Goal: Transaction & Acquisition: Purchase product/service

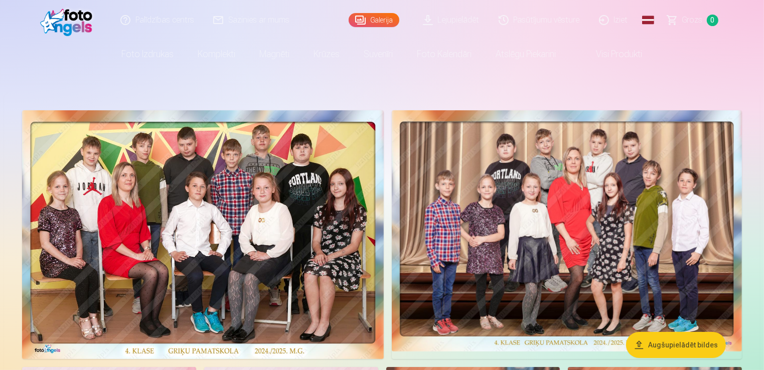
click at [664, 169] on img at bounding box center [567, 230] width 350 height 241
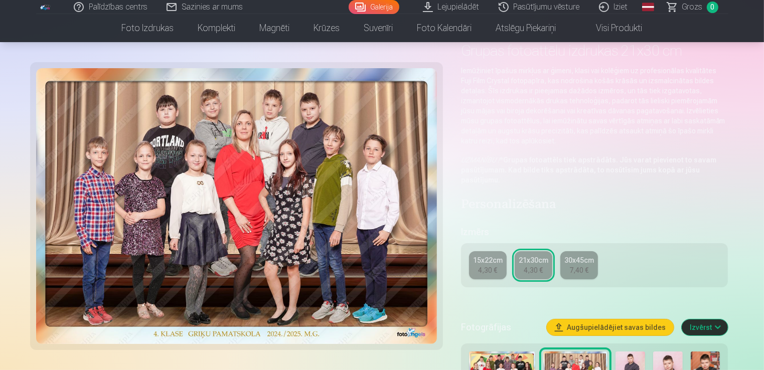
scroll to position [76, 0]
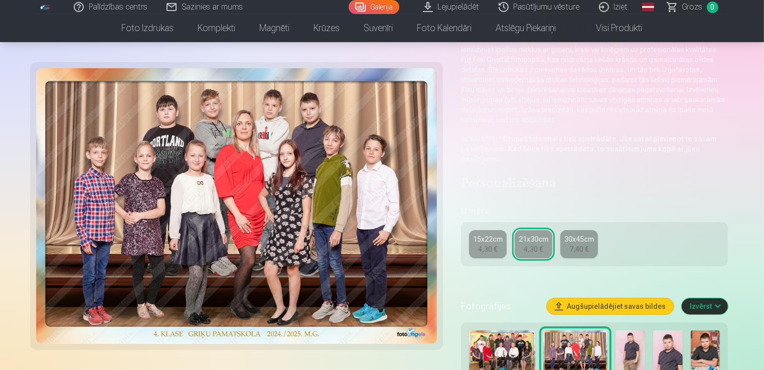
click at [495, 244] on div "4,30 €" at bounding box center [487, 249] width 19 height 10
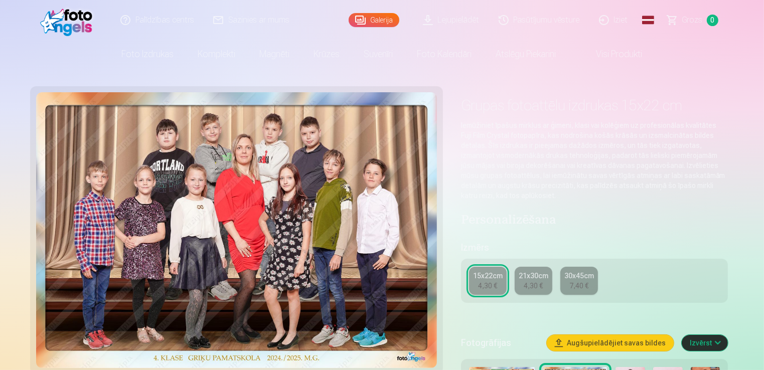
click at [540, 272] on div "21x30cm" at bounding box center [534, 276] width 30 height 10
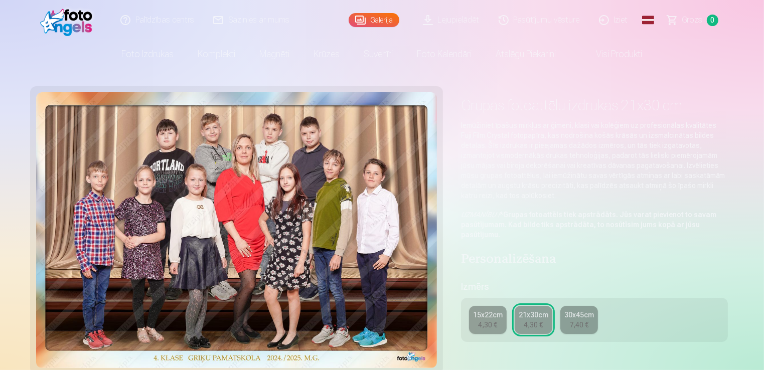
click at [493, 308] on link "15x22cm 4,30 €" at bounding box center [488, 320] width 38 height 28
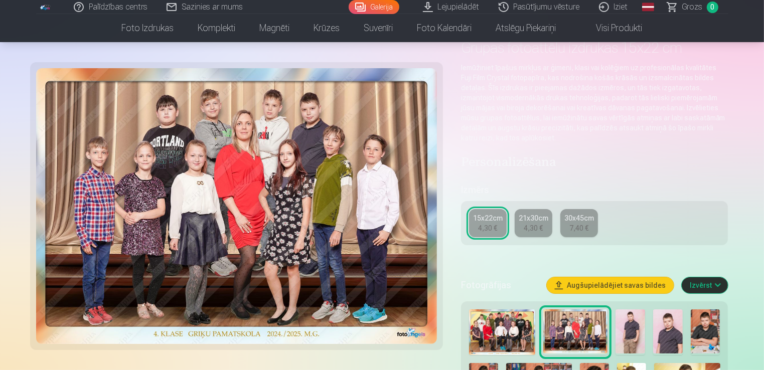
scroll to position [57, 0]
click at [507, 337] on img at bounding box center [502, 333] width 66 height 46
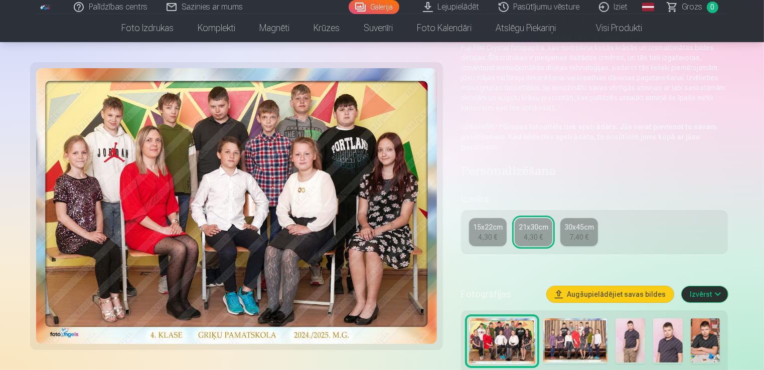
scroll to position [88, 0]
click at [566, 334] on img at bounding box center [575, 340] width 64 height 44
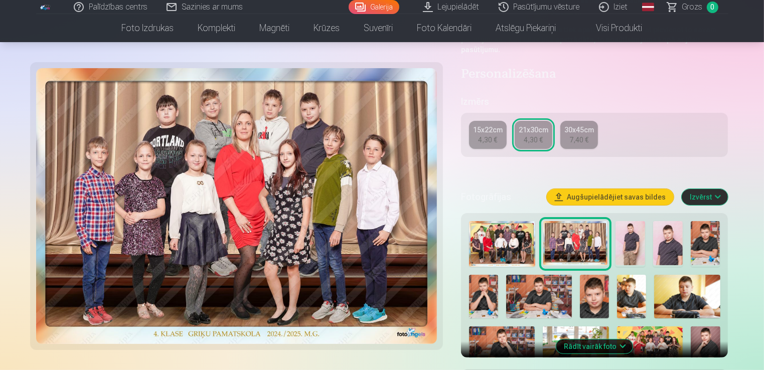
scroll to position [186, 0]
click at [703, 192] on button "Izvērst" at bounding box center [704, 197] width 46 height 16
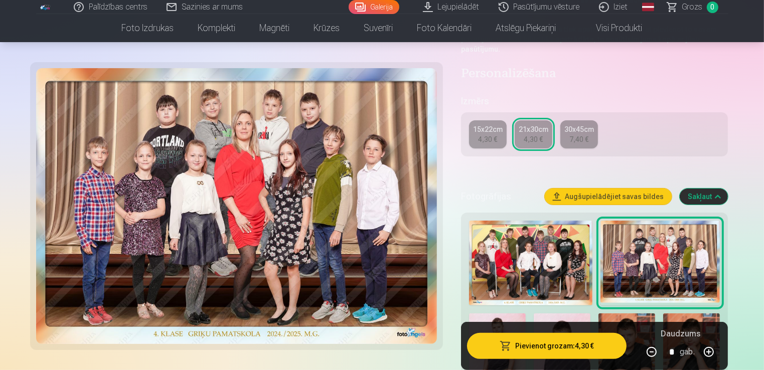
click at [576, 351] on button "Pievienot grozam : 4,30 €" at bounding box center [547, 346] width 160 height 26
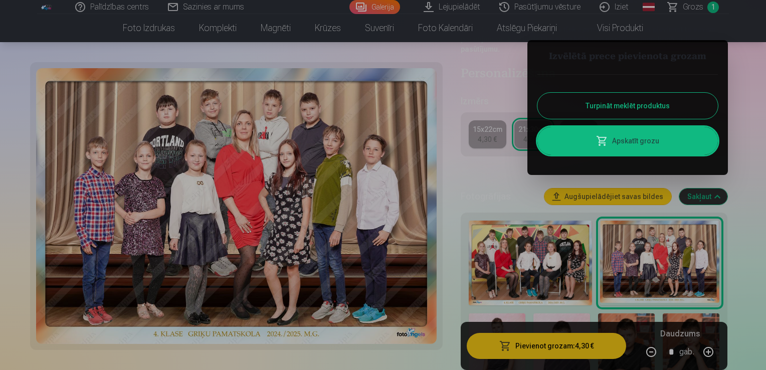
click at [657, 110] on button "Turpināt meklēt produktus" at bounding box center [628, 106] width 181 height 26
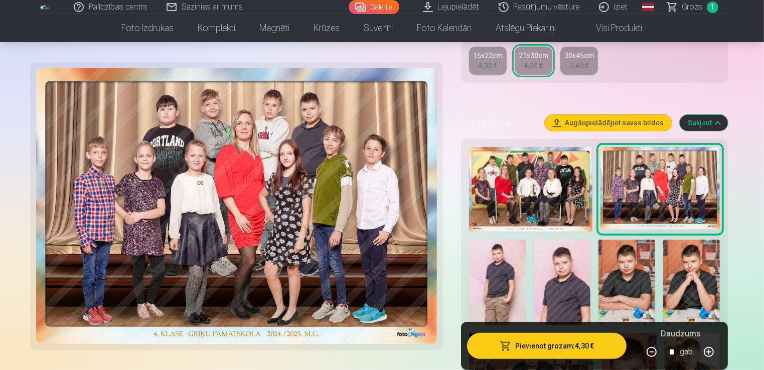
scroll to position [260, 0]
click at [488, 267] on img at bounding box center [497, 281] width 57 height 85
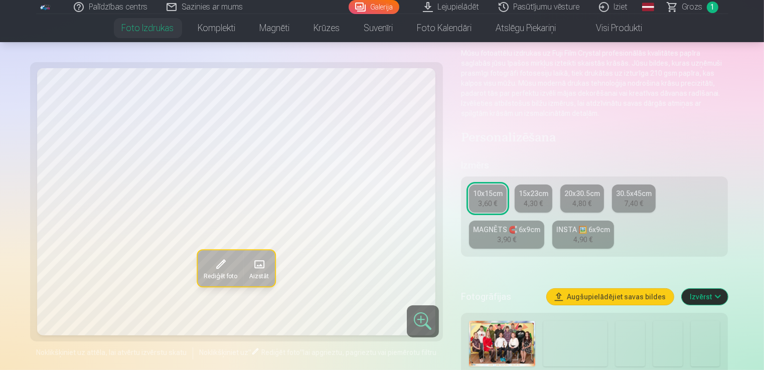
scroll to position [90, 0]
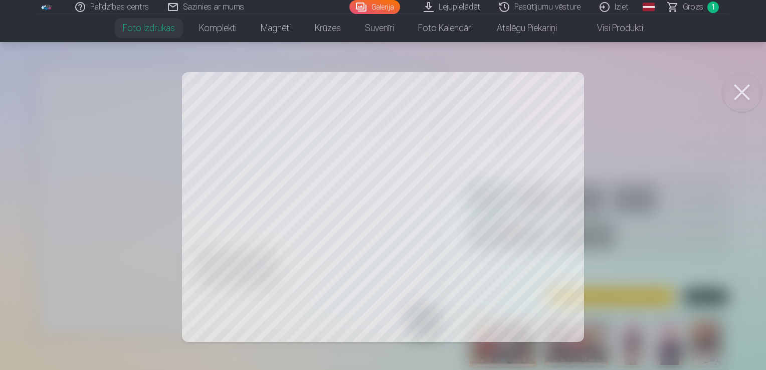
click at [754, 83] on button at bounding box center [742, 92] width 40 height 40
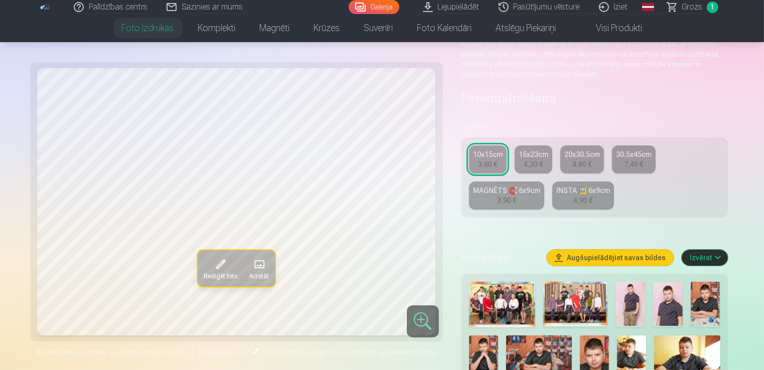
scroll to position [134, 0]
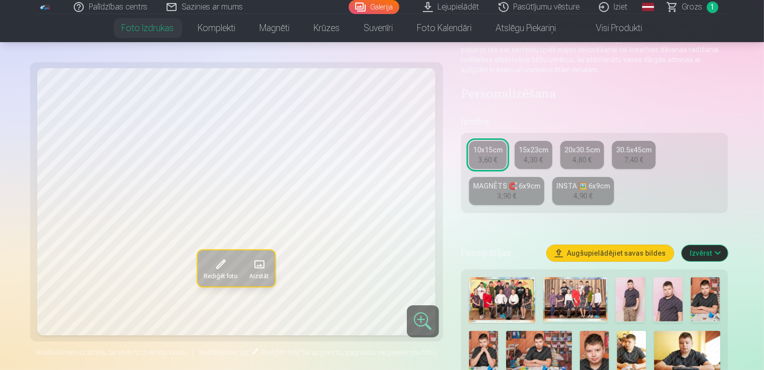
click at [579, 300] on img at bounding box center [575, 299] width 64 height 44
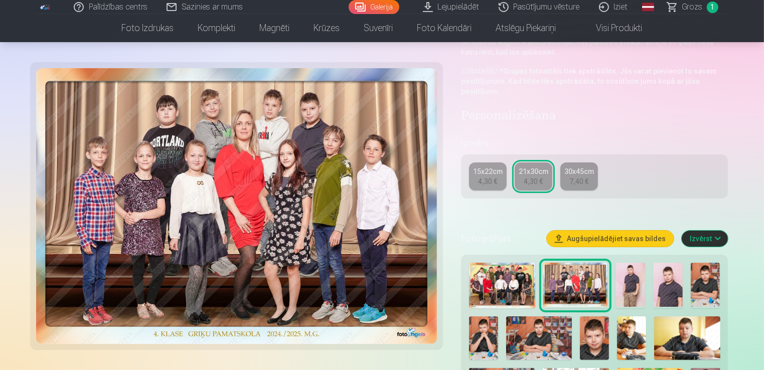
scroll to position [149, 0]
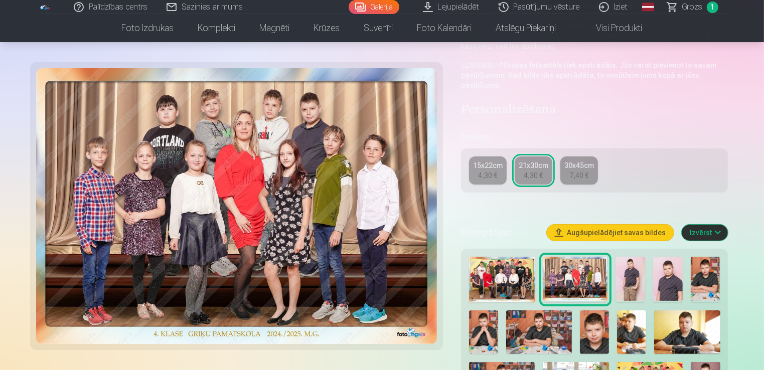
click at [632, 283] on img at bounding box center [630, 279] width 30 height 44
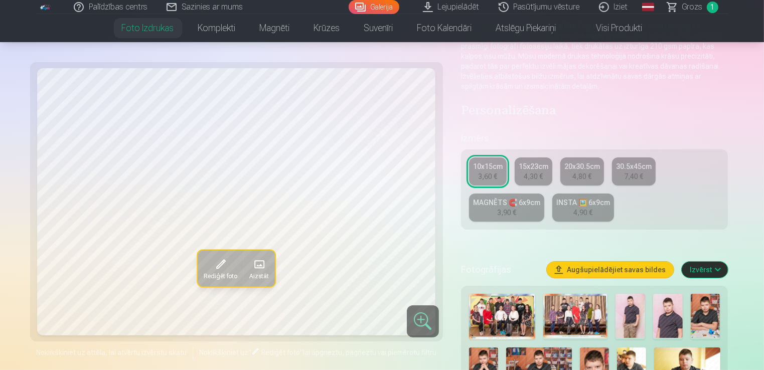
scroll to position [122, 0]
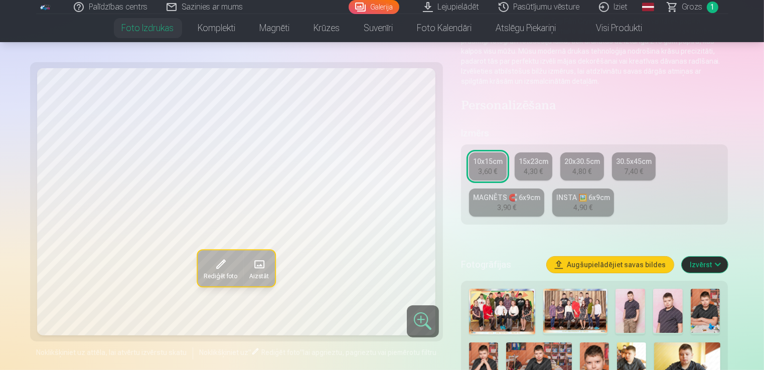
click at [626, 300] on img at bounding box center [630, 311] width 30 height 44
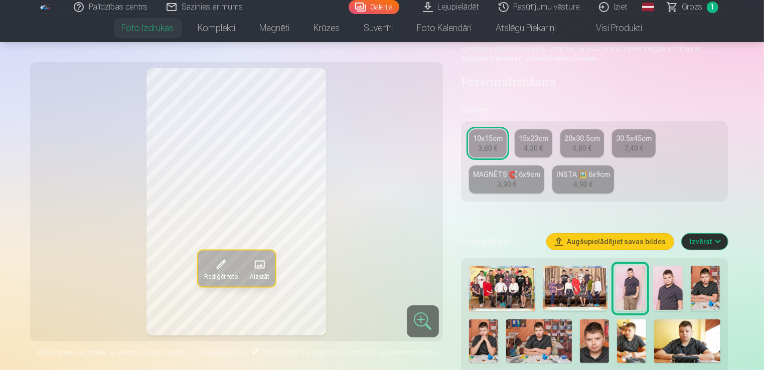
scroll to position [146, 0]
click at [663, 277] on img at bounding box center [668, 287] width 30 height 44
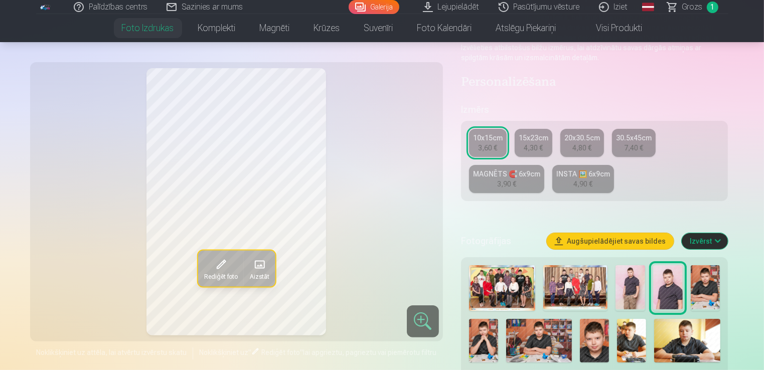
click at [710, 288] on img at bounding box center [706, 287] width 30 height 44
click at [484, 332] on img at bounding box center [483, 341] width 29 height 44
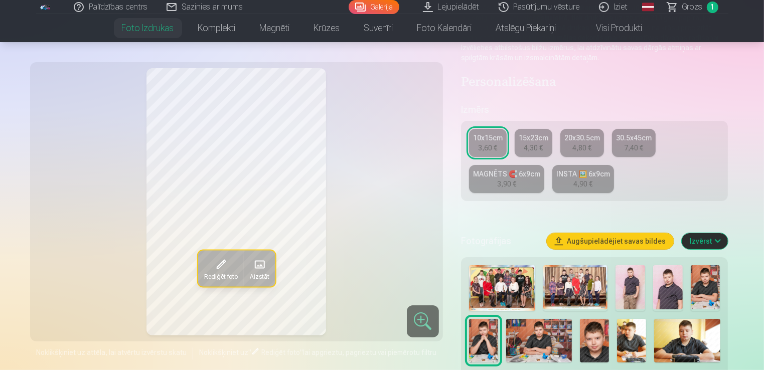
click at [526, 334] on img at bounding box center [539, 341] width 66 height 44
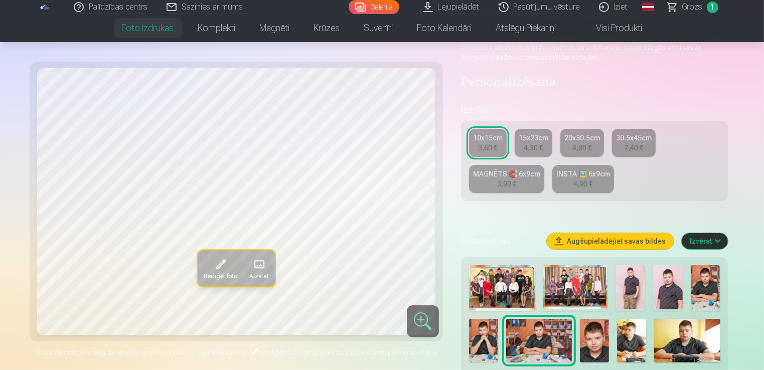
click at [701, 292] on img at bounding box center [706, 287] width 30 height 44
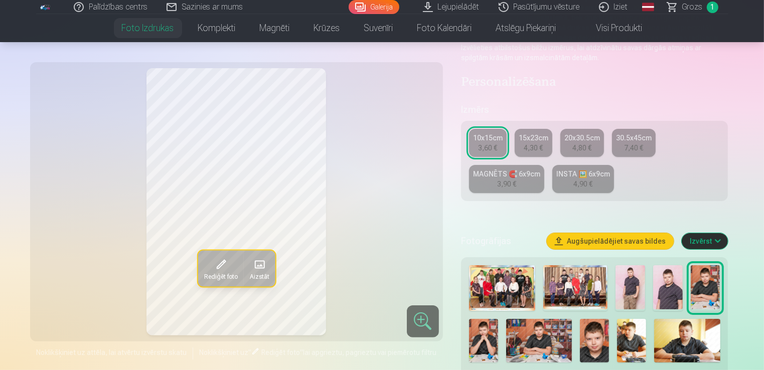
click at [670, 291] on img at bounding box center [668, 287] width 30 height 44
click at [506, 179] on div "3,90 €" at bounding box center [506, 184] width 19 height 10
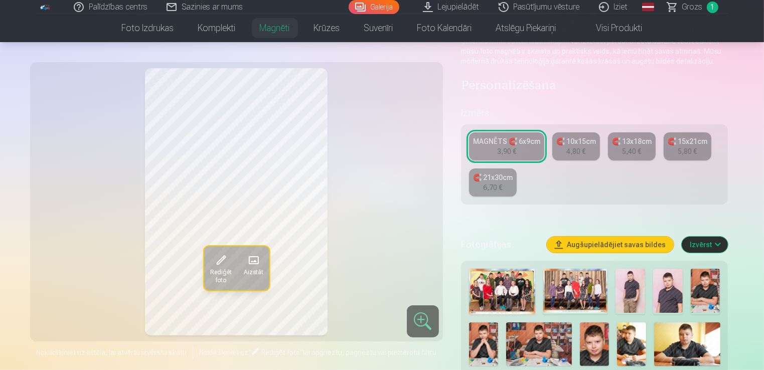
scroll to position [136, 0]
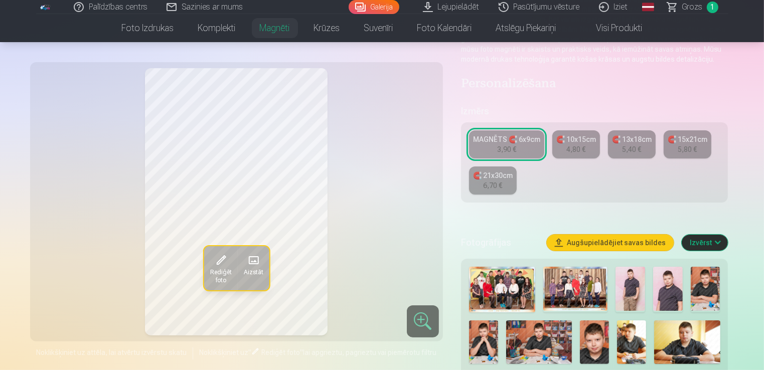
click at [669, 291] on img at bounding box center [668, 289] width 30 height 44
click at [519, 143] on div "MAGNĒTS 🧲 6x9cm" at bounding box center [506, 139] width 67 height 10
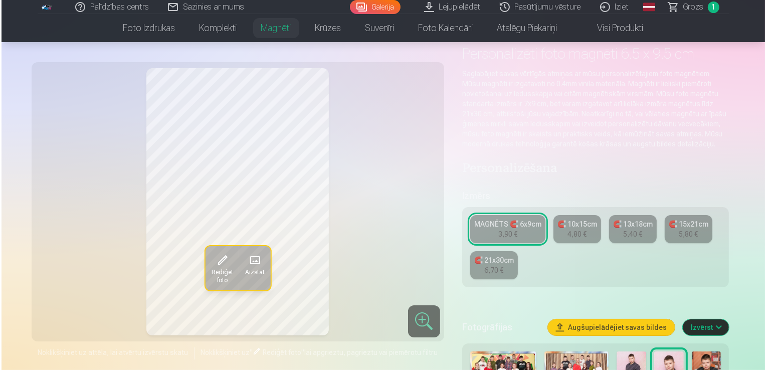
scroll to position [54, 0]
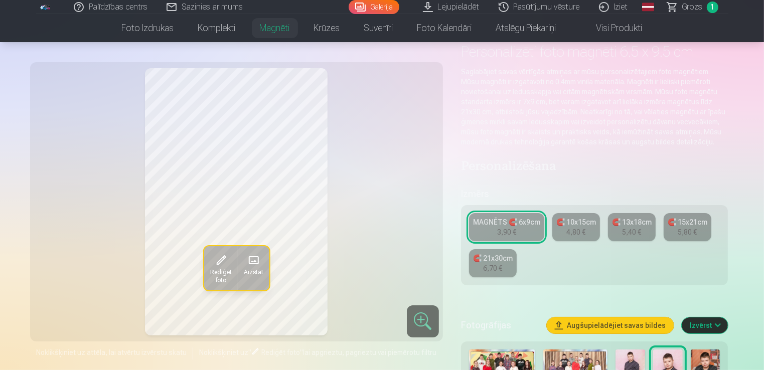
click at [709, 324] on button "Izvērst" at bounding box center [704, 325] width 46 height 16
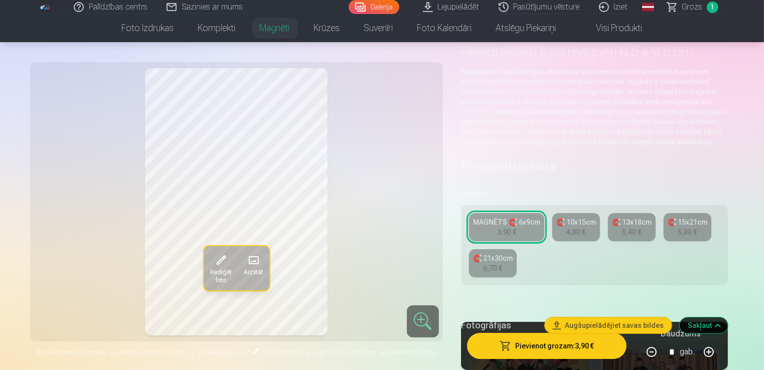
click at [573, 341] on button "Pievienot grozam : 3,90 €" at bounding box center [547, 346] width 160 height 26
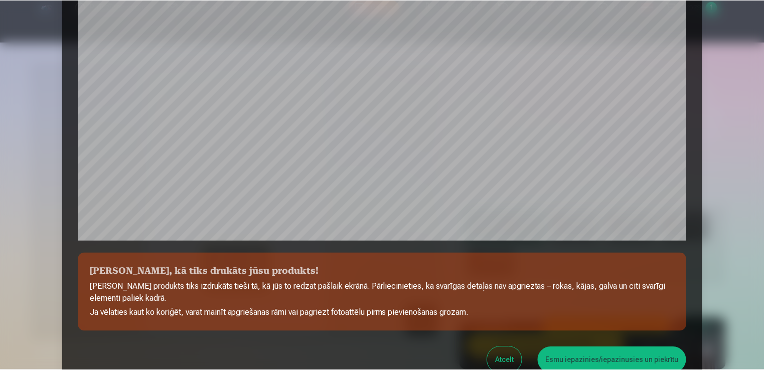
scroll to position [272, 0]
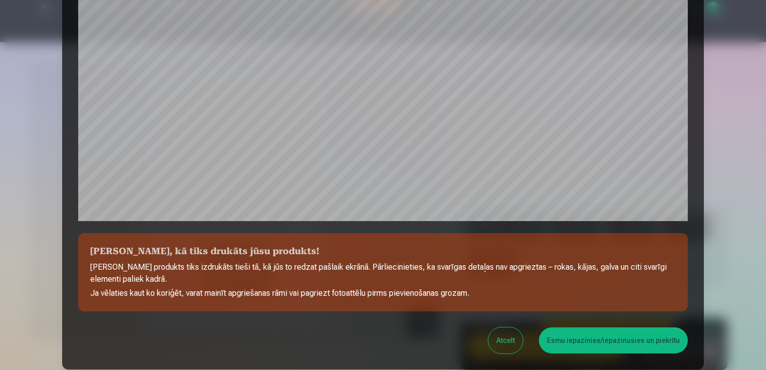
click at [617, 339] on button "Esmu iepazinies/iepazinusies un piekrītu" at bounding box center [613, 340] width 149 height 26
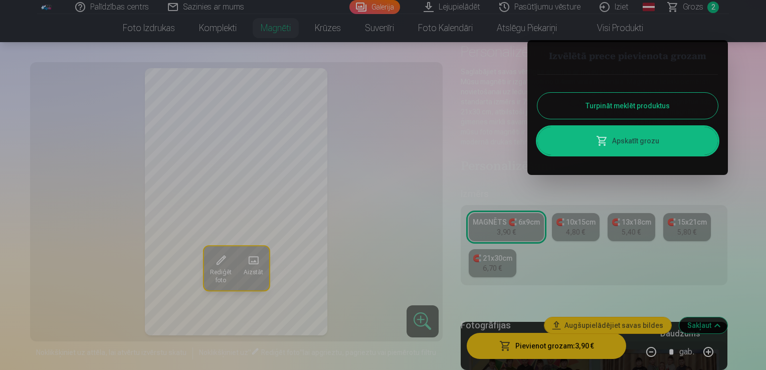
click at [660, 99] on button "Turpināt meklēt produktus" at bounding box center [628, 106] width 181 height 26
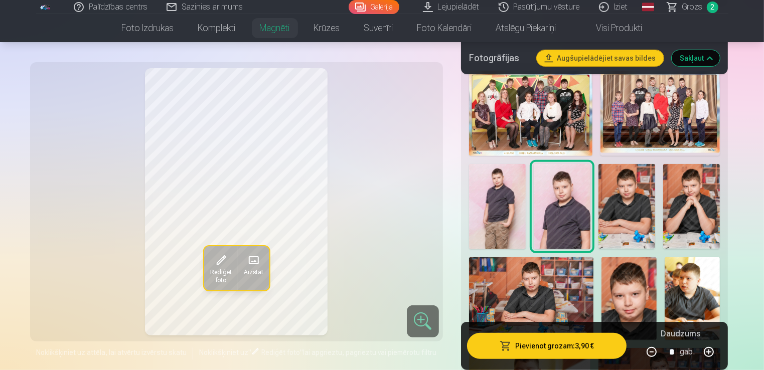
scroll to position [337, 0]
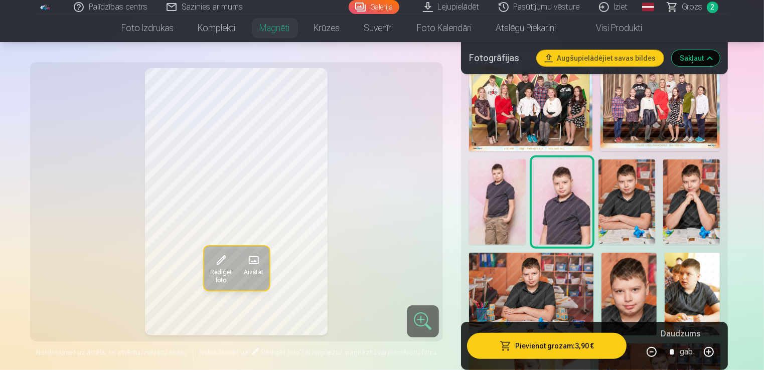
click at [692, 302] on img at bounding box center [691, 294] width 55 height 83
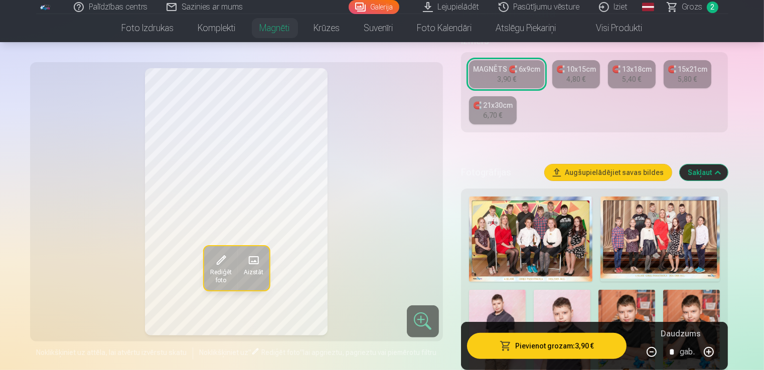
scroll to position [207, 0]
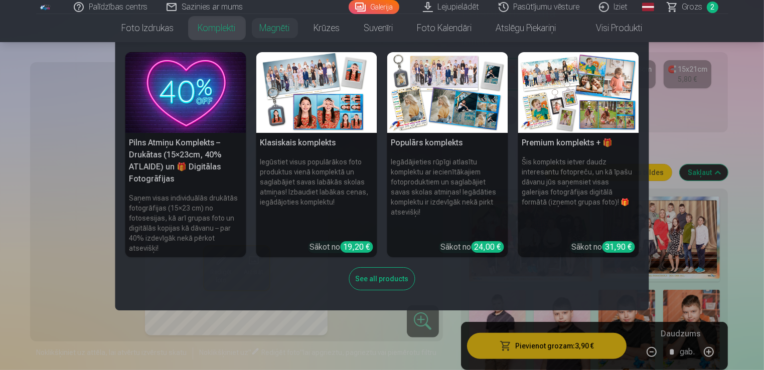
click at [215, 33] on link "Komplekti" at bounding box center [217, 28] width 62 height 28
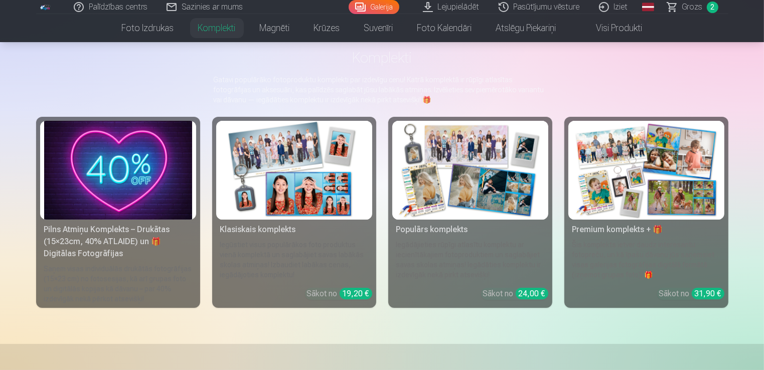
scroll to position [52, 0]
click at [290, 176] on img at bounding box center [294, 169] width 148 height 99
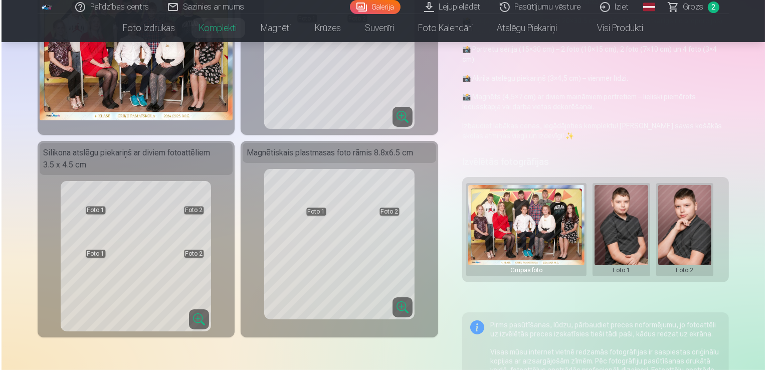
scroll to position [144, 0]
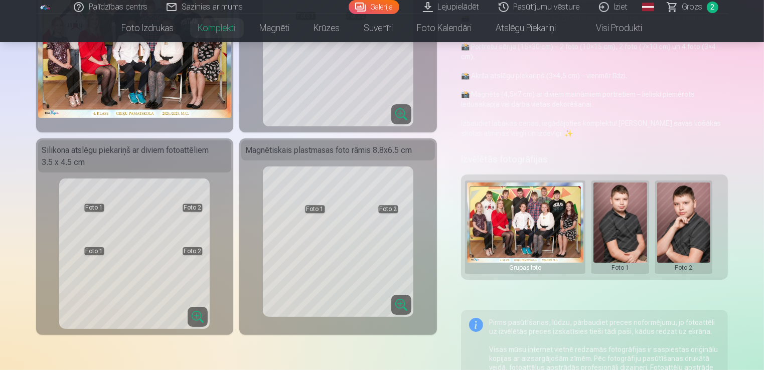
click at [187, 83] on img at bounding box center [135, 50] width 194 height 133
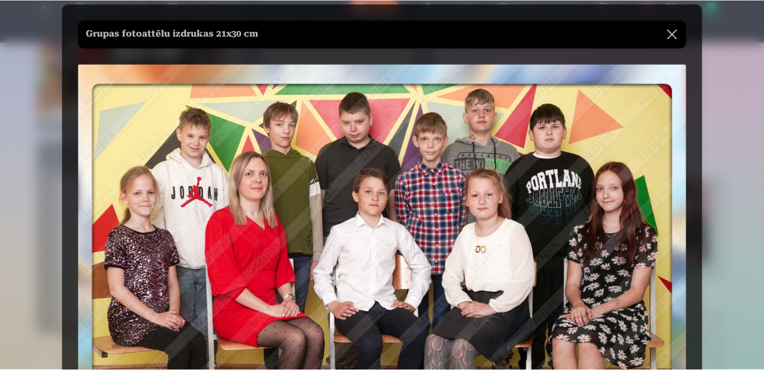
scroll to position [0, 0]
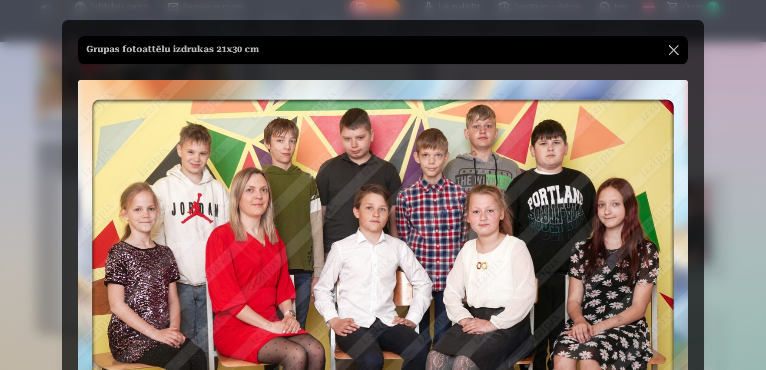
click at [672, 49] on button at bounding box center [674, 50] width 28 height 28
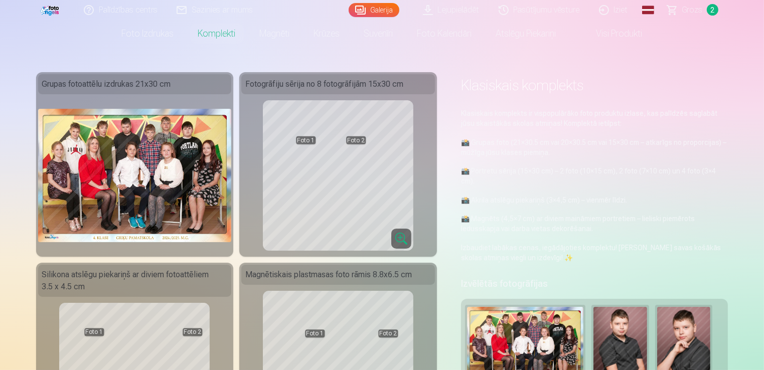
scroll to position [18, 0]
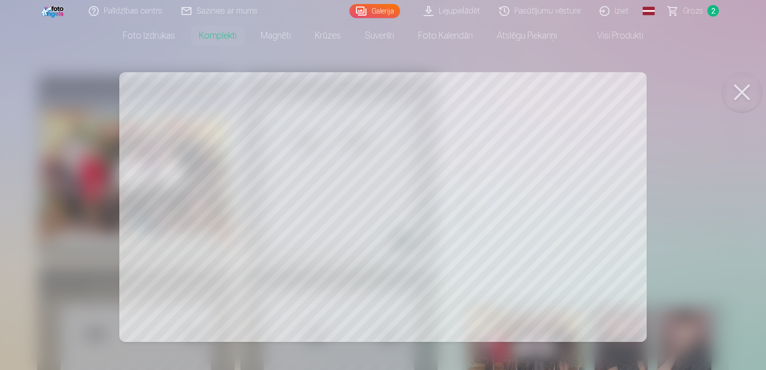
click at [405, 234] on div at bounding box center [383, 185] width 766 height 370
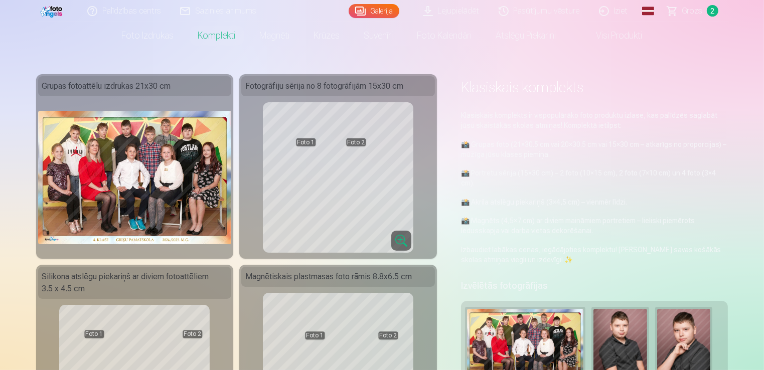
click at [608, 332] on button at bounding box center [620, 353] width 54 height 89
click at [588, 266] on div at bounding box center [382, 185] width 764 height 370
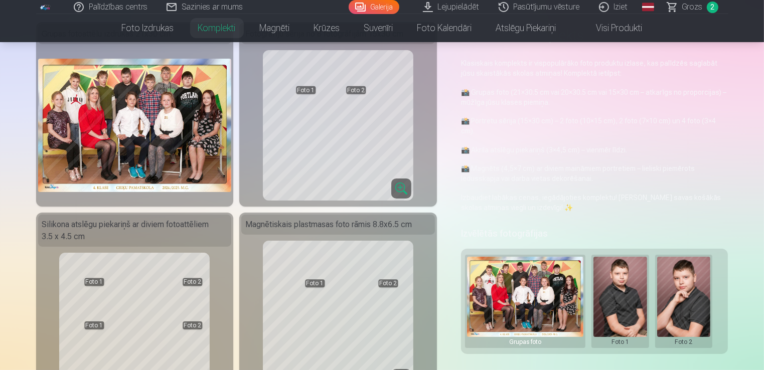
scroll to position [70, 0]
click at [536, 280] on button at bounding box center [525, 301] width 116 height 89
click at [526, 298] on button "Nomainiet foto" at bounding box center [525, 301] width 82 height 28
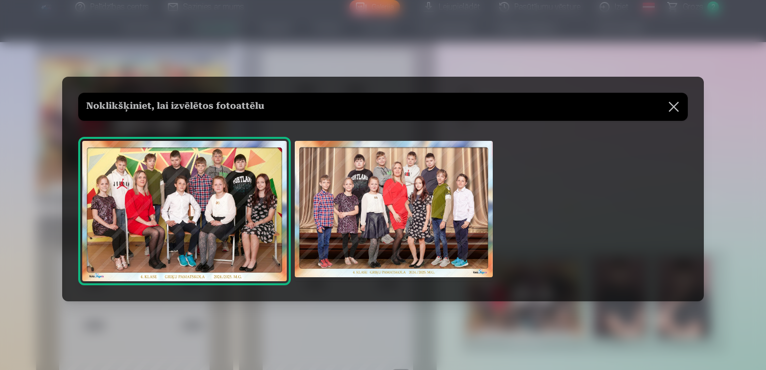
click at [385, 209] on img at bounding box center [394, 209] width 198 height 136
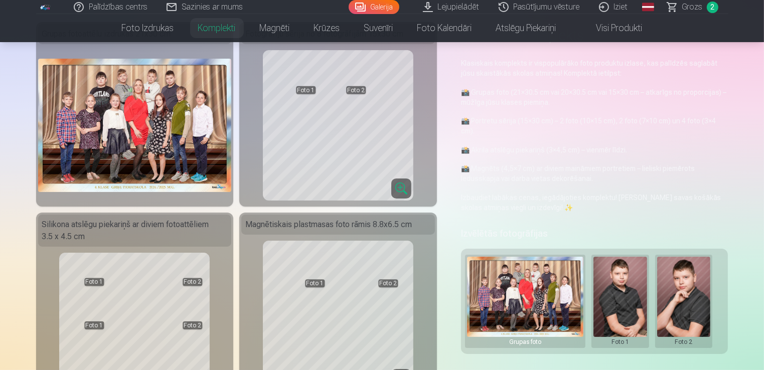
click at [160, 139] on img at bounding box center [135, 125] width 194 height 133
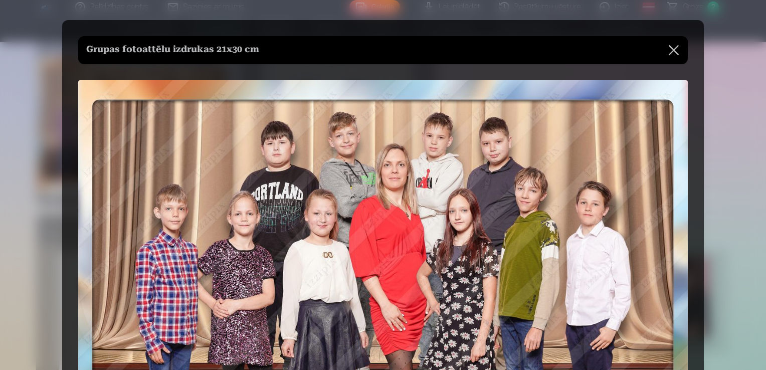
click at [160, 139] on img at bounding box center [383, 290] width 610 height 420
click at [675, 52] on button at bounding box center [674, 50] width 28 height 28
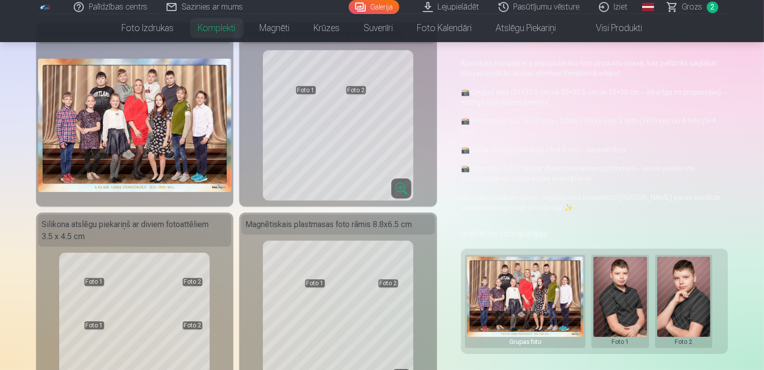
click at [620, 285] on button at bounding box center [620, 301] width 54 height 89
click at [331, 109] on div at bounding box center [382, 185] width 764 height 370
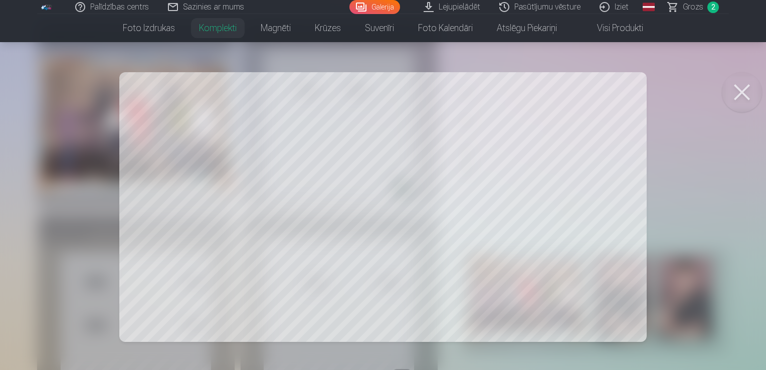
click at [742, 89] on button at bounding box center [742, 92] width 40 height 40
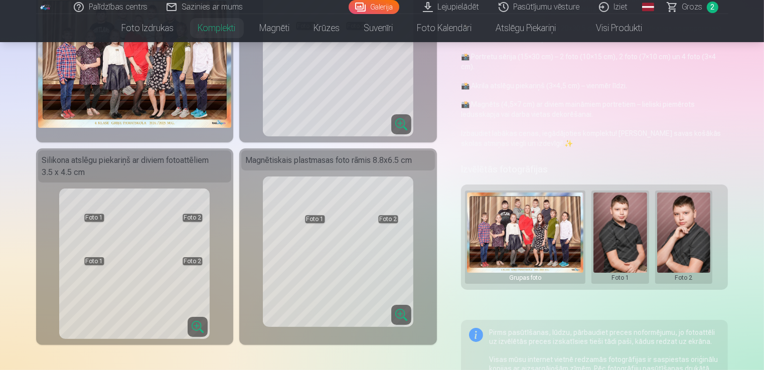
scroll to position [141, 0]
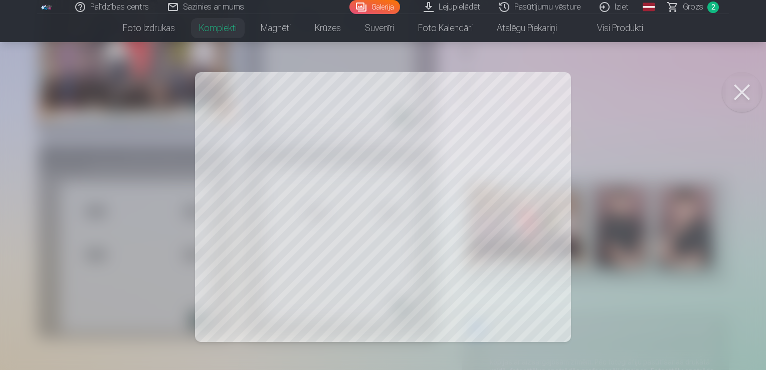
click at [744, 95] on button at bounding box center [742, 92] width 40 height 40
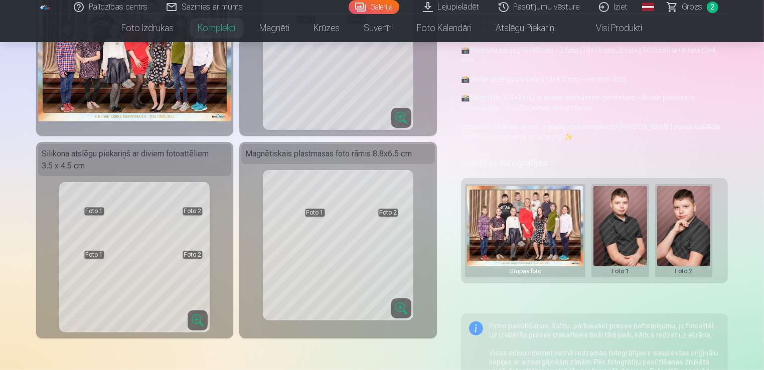
click at [691, 229] on button at bounding box center [684, 230] width 54 height 89
click at [691, 229] on button "Nomainiet foto" at bounding box center [683, 231] width 82 height 28
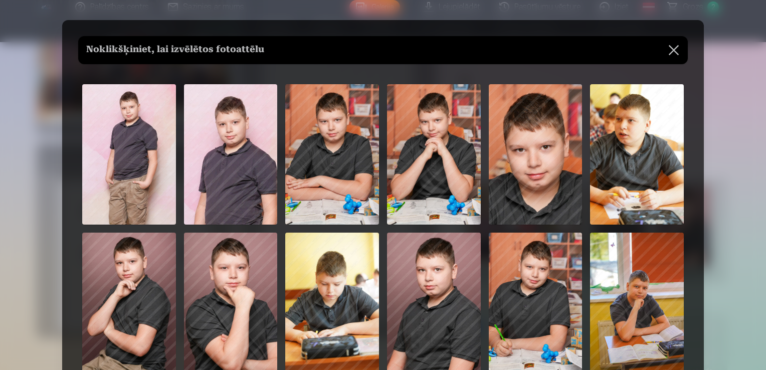
click at [629, 283] on img at bounding box center [637, 303] width 94 height 140
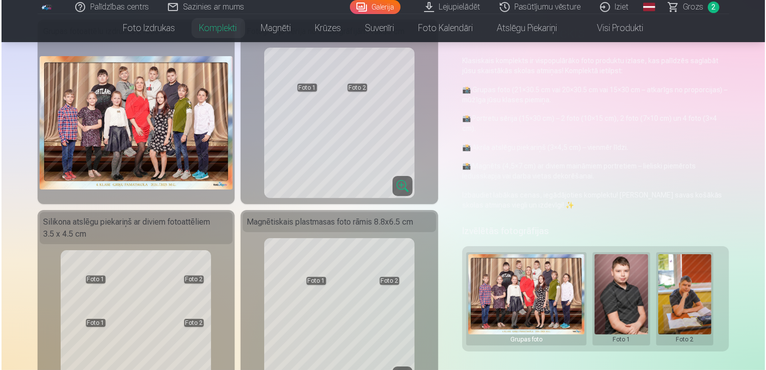
scroll to position [75, 0]
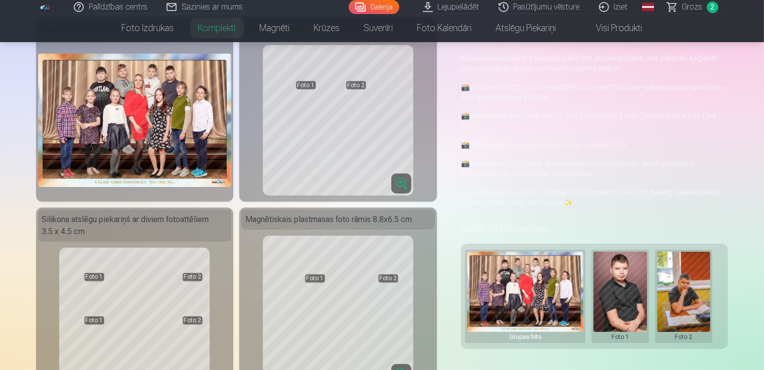
click at [696, 284] on button at bounding box center [684, 296] width 54 height 89
click at [687, 298] on button "Nomainiet foto" at bounding box center [683, 296] width 82 height 28
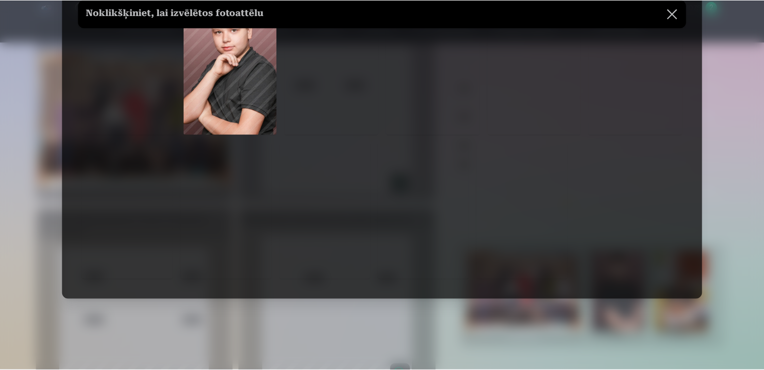
scroll to position [684, 0]
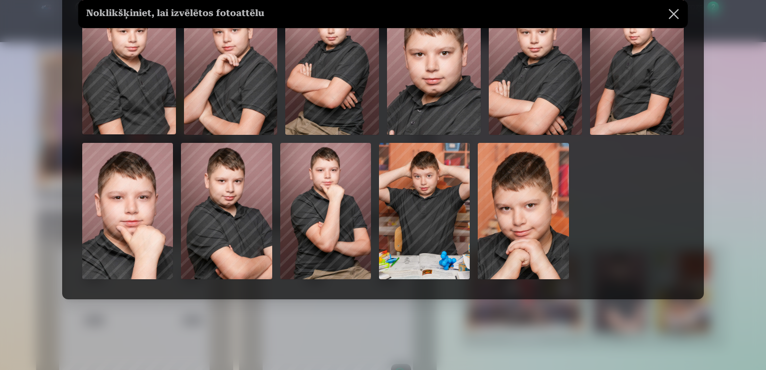
click at [672, 19] on button at bounding box center [674, 14] width 28 height 28
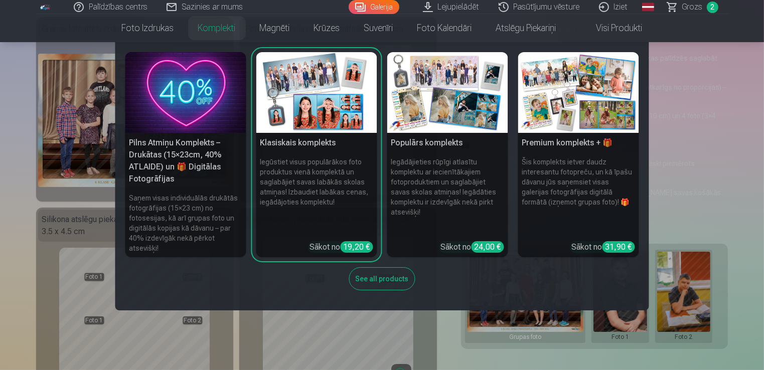
click at [453, 117] on img at bounding box center [447, 92] width 121 height 81
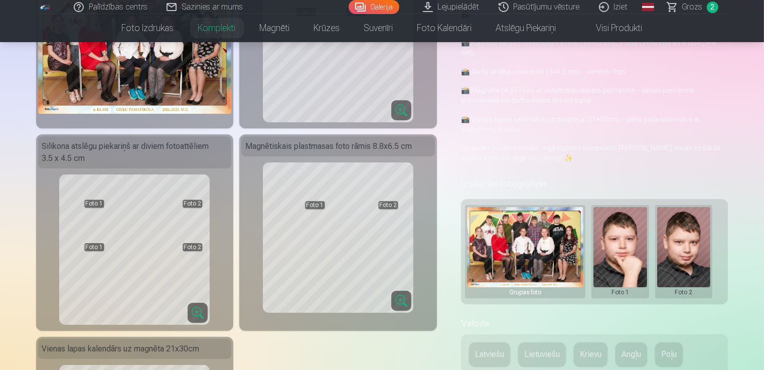
scroll to position [149, 0]
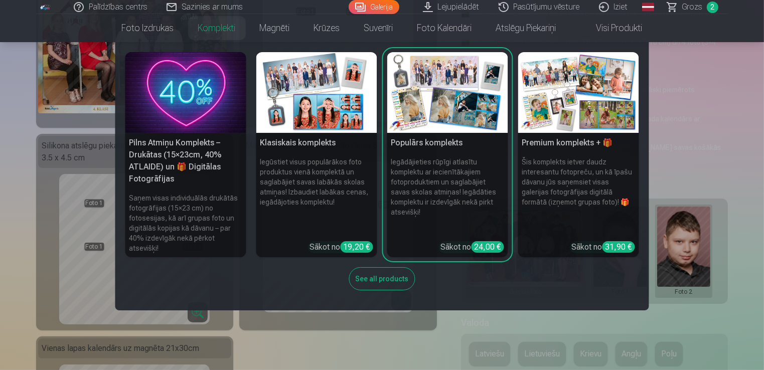
click at [309, 127] on img at bounding box center [316, 92] width 121 height 81
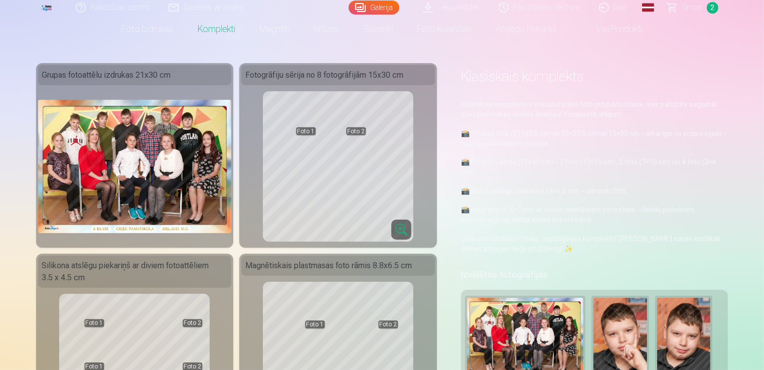
scroll to position [31, 0]
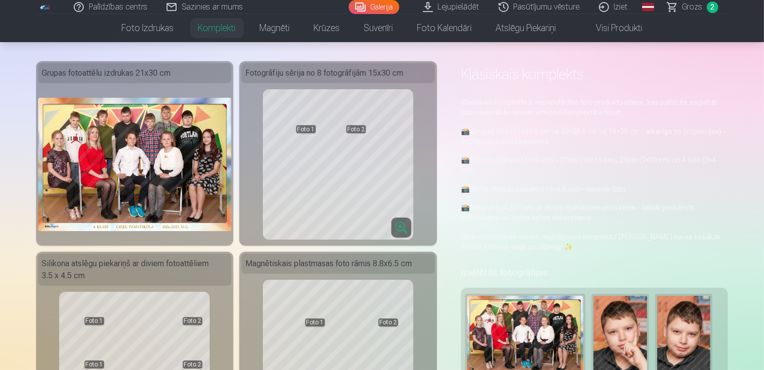
click at [532, 335] on button at bounding box center [525, 340] width 116 height 89
click at [532, 335] on button "Nomainiet foto" at bounding box center [525, 340] width 82 height 28
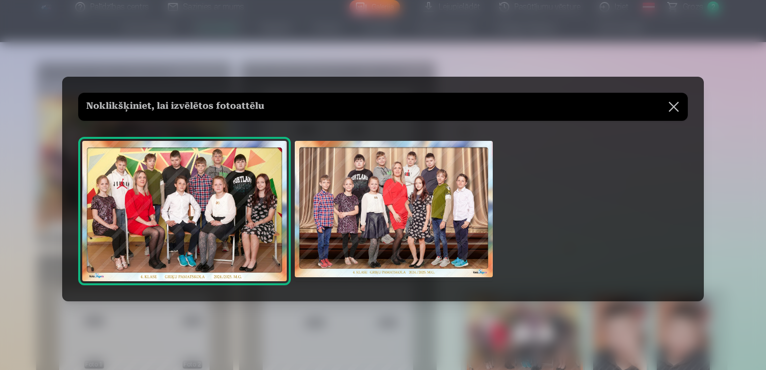
click at [213, 191] on img at bounding box center [184, 211] width 205 height 141
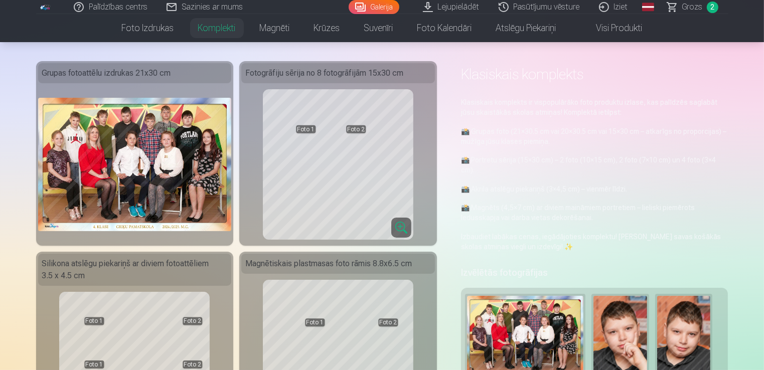
click at [146, 151] on img at bounding box center [135, 164] width 194 height 133
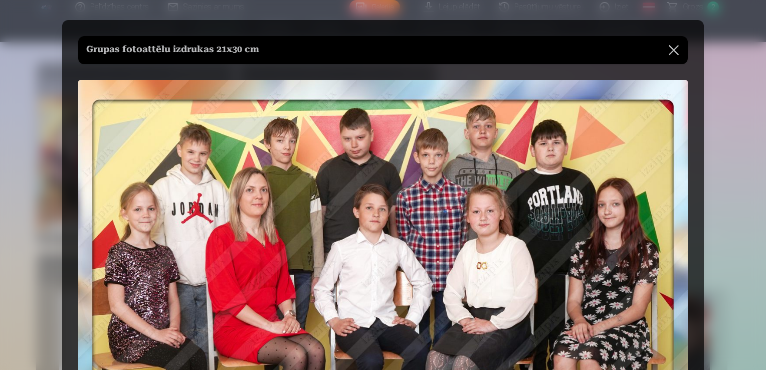
click at [674, 51] on button at bounding box center [674, 50] width 28 height 28
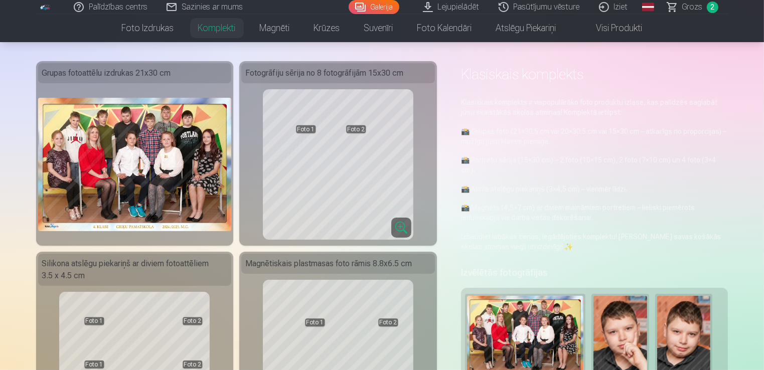
click at [524, 338] on button at bounding box center [525, 340] width 116 height 89
click at [524, 338] on button "Nomainiet foto" at bounding box center [525, 340] width 82 height 28
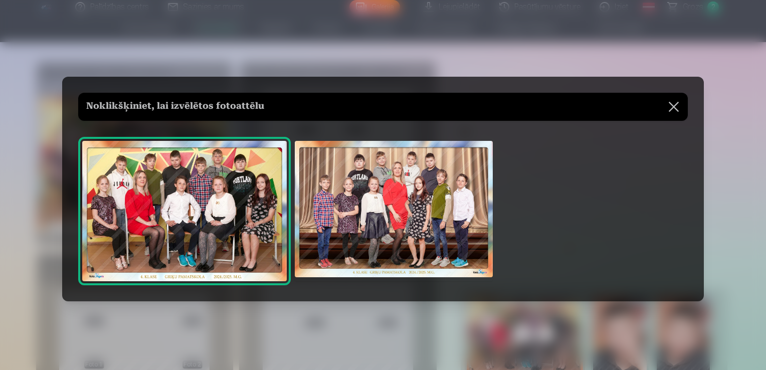
click at [402, 204] on img at bounding box center [394, 209] width 198 height 136
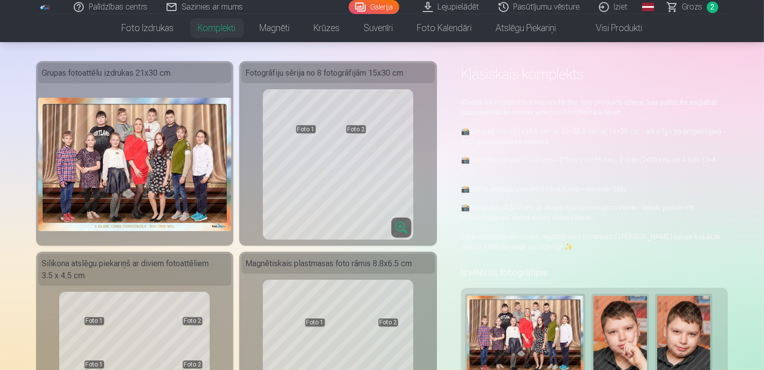
click at [188, 151] on img at bounding box center [135, 164] width 194 height 133
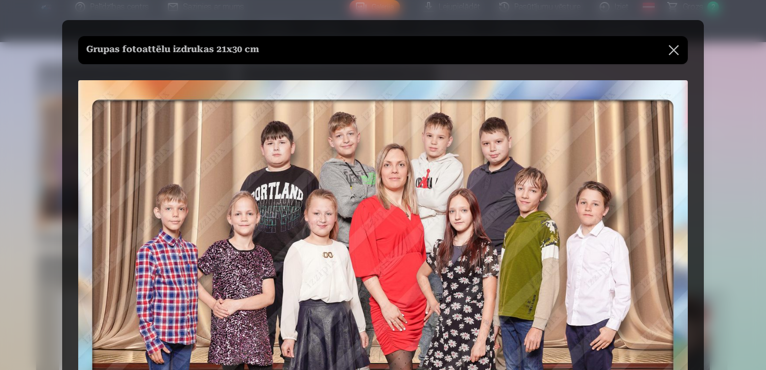
click at [678, 50] on button at bounding box center [674, 50] width 28 height 28
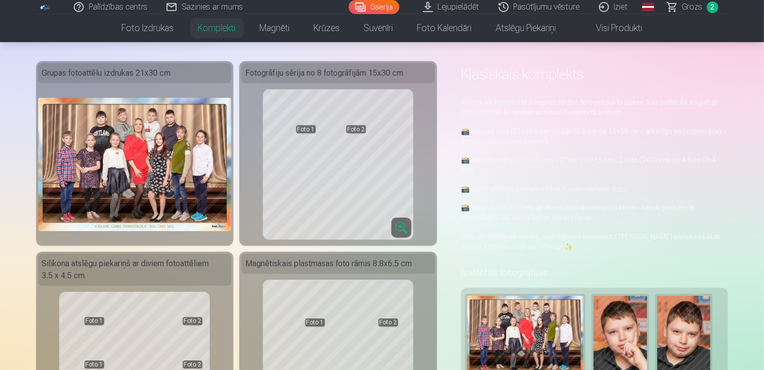
click at [612, 322] on button at bounding box center [620, 340] width 54 height 89
click at [628, 340] on button "Nomainiet foto" at bounding box center [620, 340] width 82 height 28
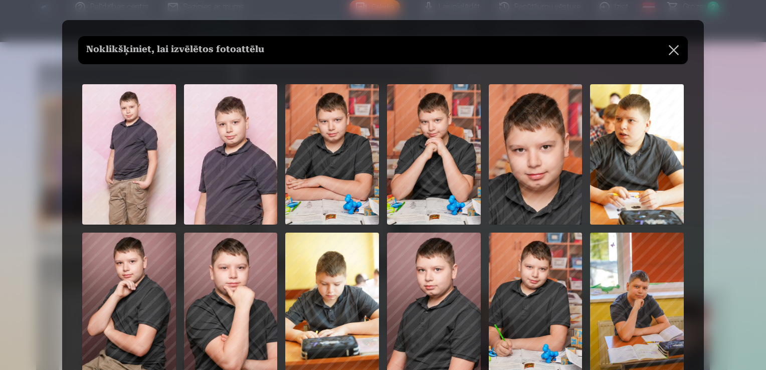
click at [453, 278] on img at bounding box center [434, 303] width 94 height 140
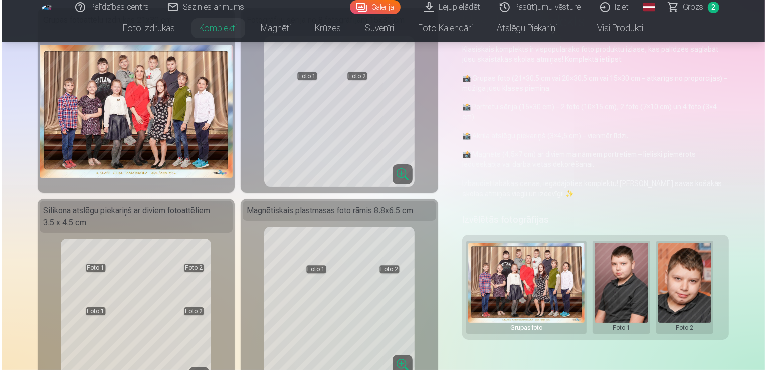
scroll to position [85, 0]
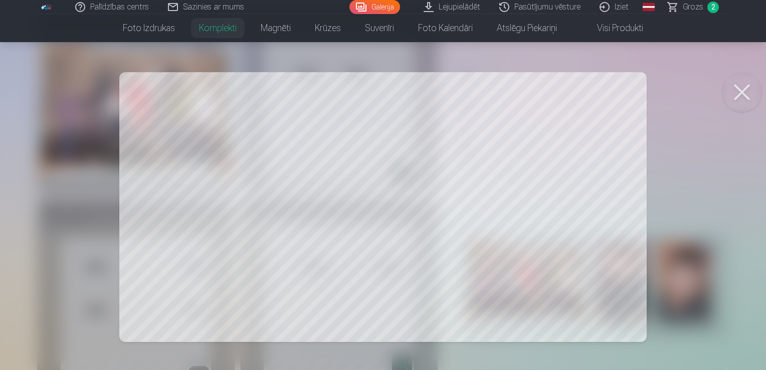
click at [741, 93] on button at bounding box center [742, 92] width 40 height 40
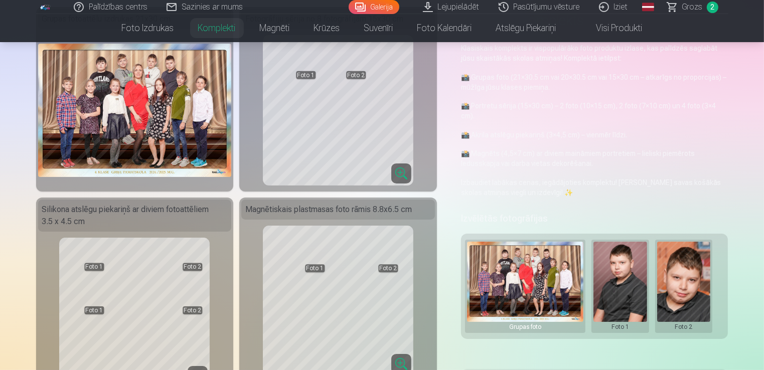
click at [682, 278] on button at bounding box center [684, 286] width 54 height 89
click at [682, 278] on button "Nomainiet foto" at bounding box center [683, 286] width 82 height 28
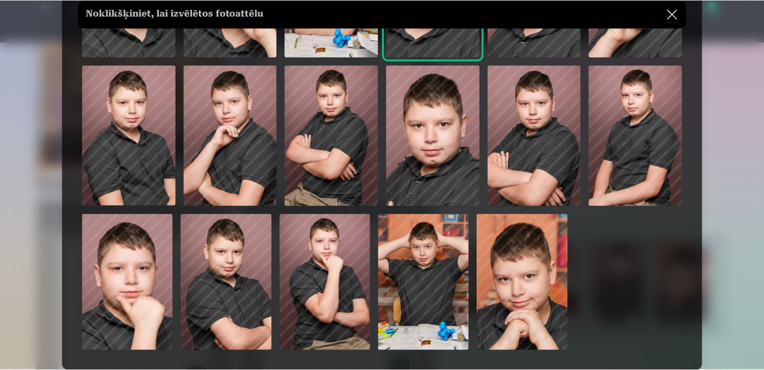
scroll to position [615, 0]
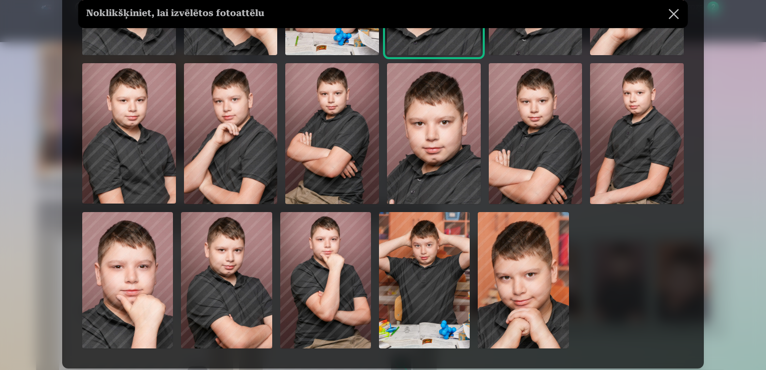
click at [254, 277] on img at bounding box center [226, 280] width 91 height 136
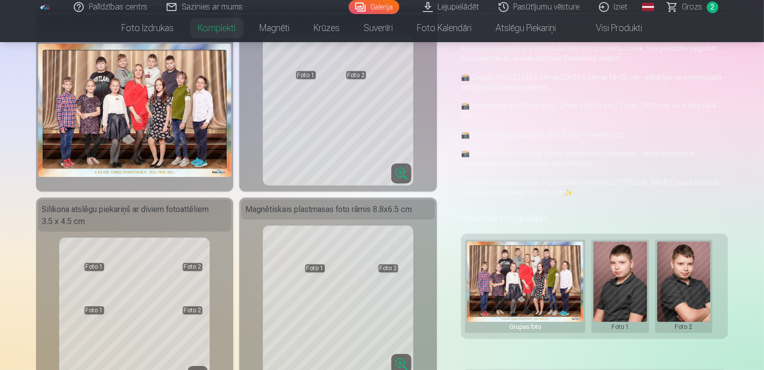
click at [616, 280] on button at bounding box center [620, 286] width 54 height 89
click at [616, 280] on button "Nomainiet foto" at bounding box center [620, 286] width 82 height 28
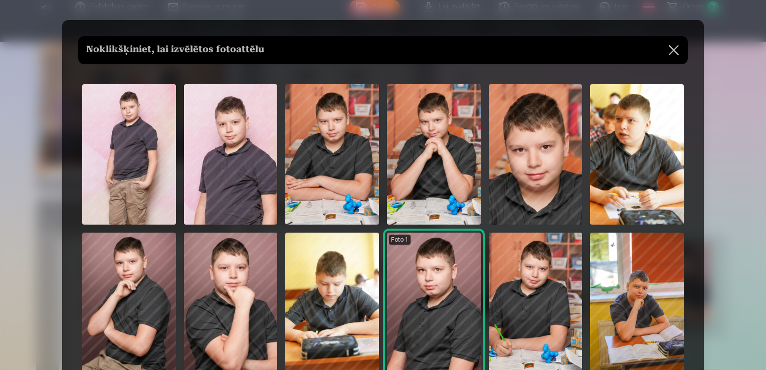
click at [235, 152] on img at bounding box center [231, 154] width 94 height 140
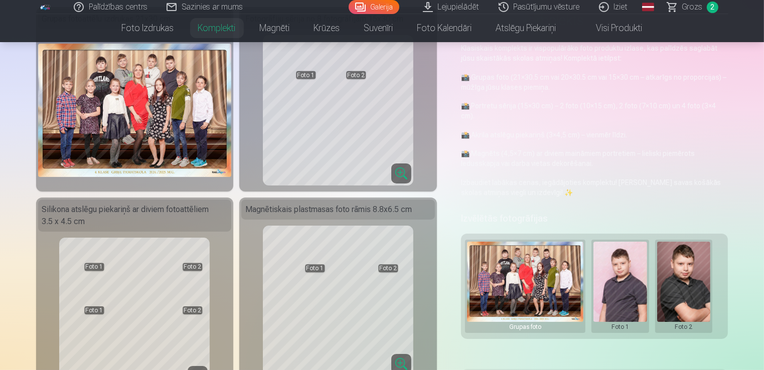
click at [626, 286] on button at bounding box center [620, 286] width 54 height 89
click at [626, 286] on button "Nomainiet foto" at bounding box center [620, 286] width 82 height 28
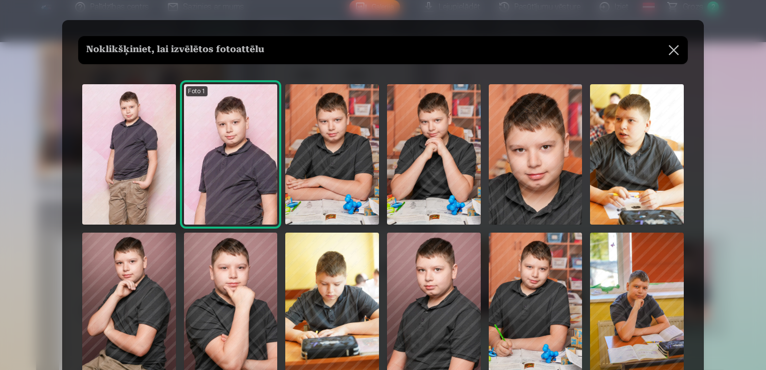
click at [122, 157] on img at bounding box center [129, 154] width 94 height 140
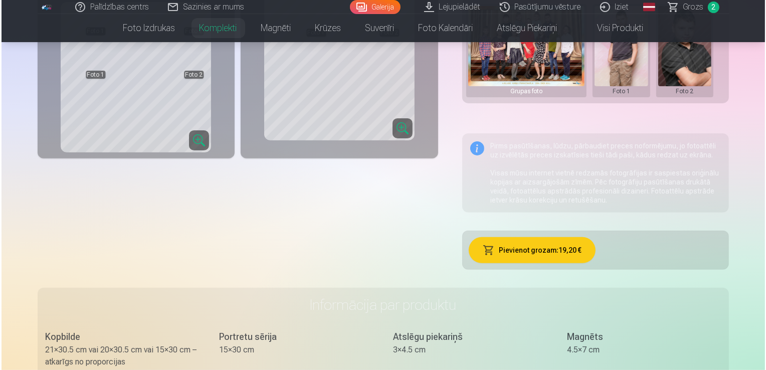
scroll to position [322, 0]
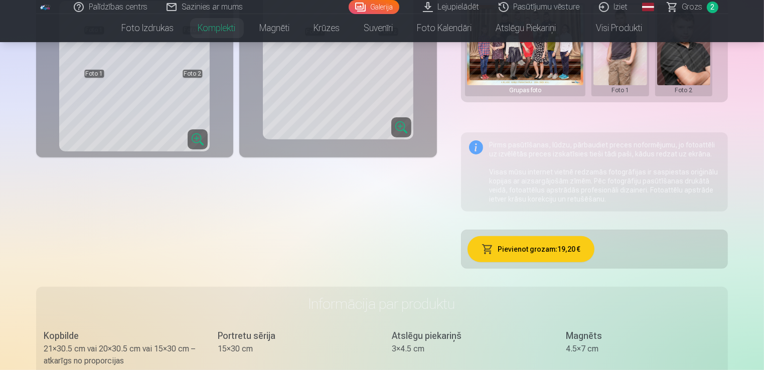
click at [542, 246] on button "Pievienot grozam : 19,20 €" at bounding box center [530, 249] width 127 height 26
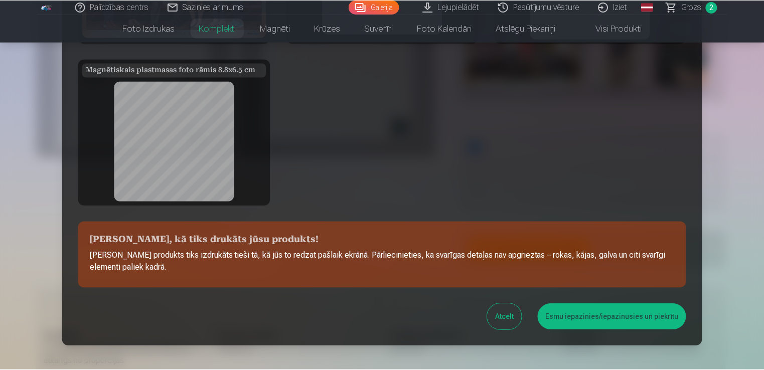
scroll to position [158, 0]
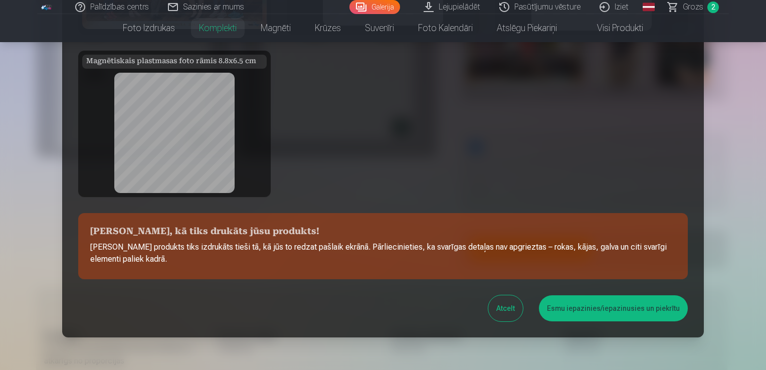
click at [568, 312] on button "Esmu iepazinies/iepazinusies un piekrītu" at bounding box center [613, 308] width 149 height 26
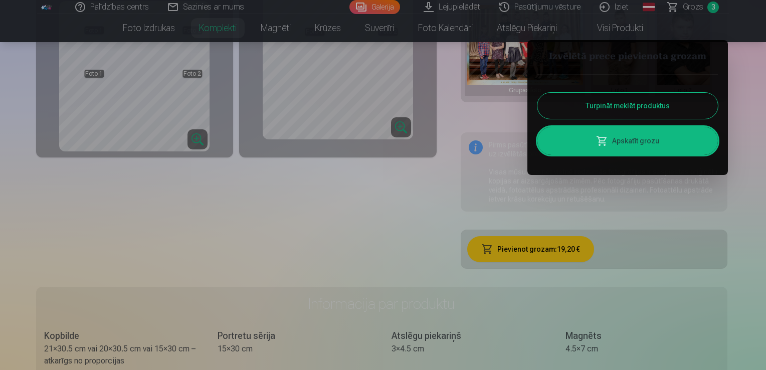
click at [612, 99] on button "Turpināt meklēt produktus" at bounding box center [628, 106] width 181 height 26
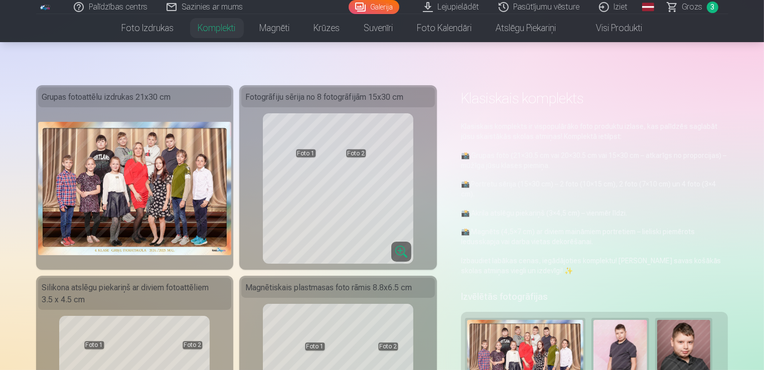
scroll to position [0, 0]
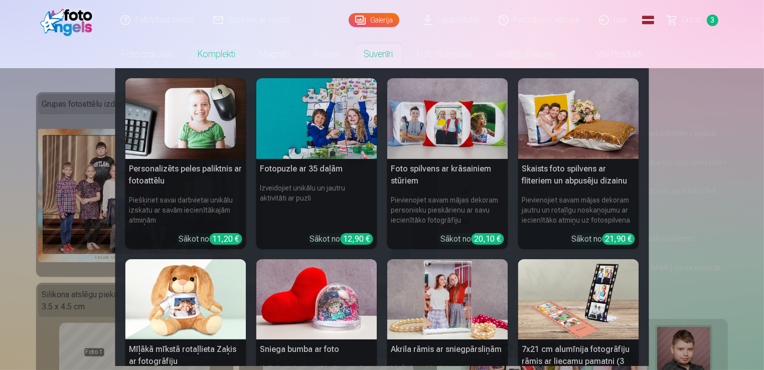
click at [377, 45] on link "Suvenīri" at bounding box center [378, 54] width 53 height 28
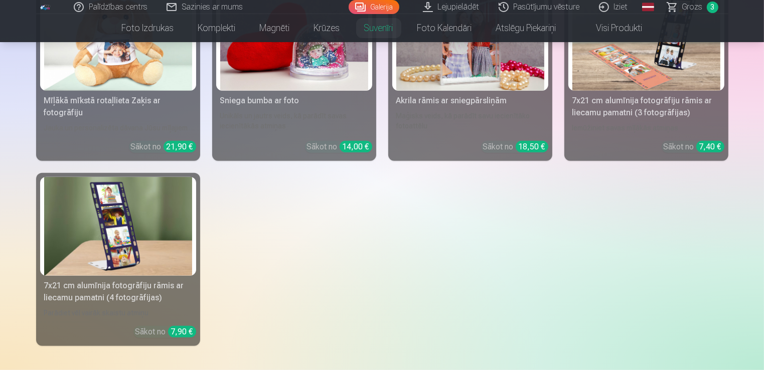
scroll to position [406, 0]
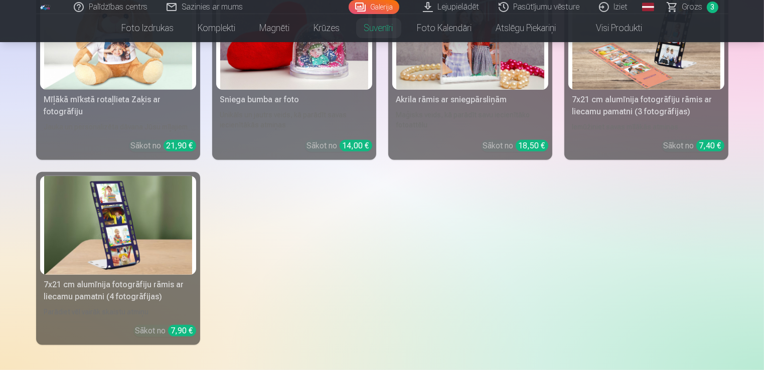
click at [762, 264] on div "Palīdzības centrs Sazinies ar mums Galerija Lejupielādēt Pasūtījumu vēsture Izi…" at bounding box center [382, 125] width 764 height 1063
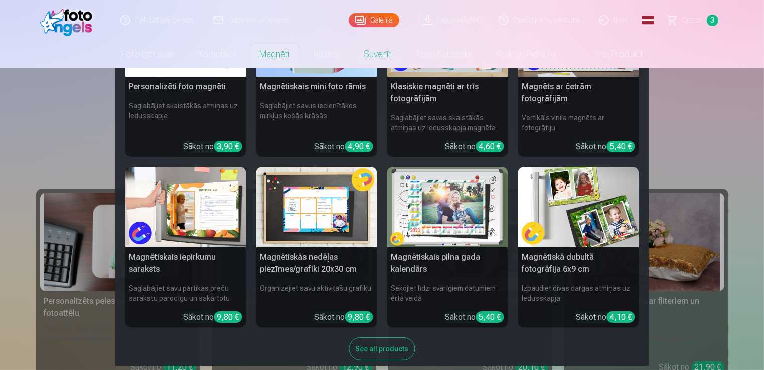
scroll to position [96, 0]
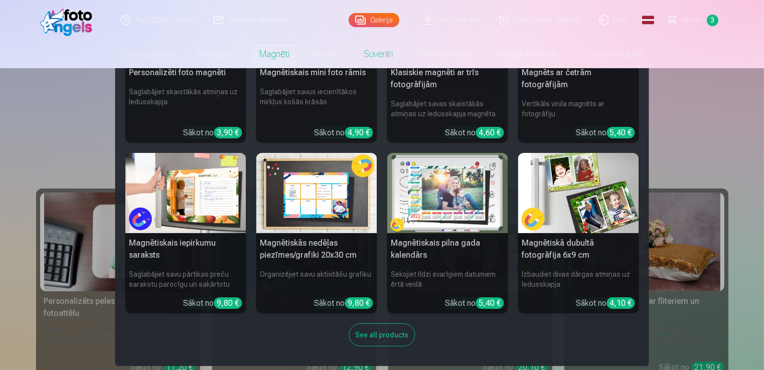
click at [387, 330] on div "See all products" at bounding box center [382, 334] width 66 height 23
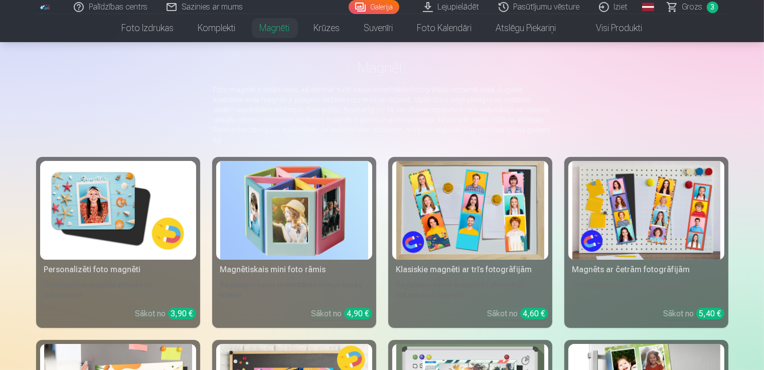
scroll to position [18, 0]
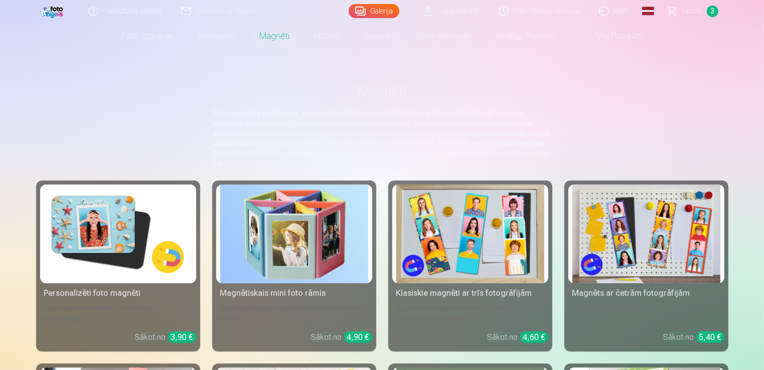
click at [391, 8] on link "Galerija" at bounding box center [374, 11] width 51 height 14
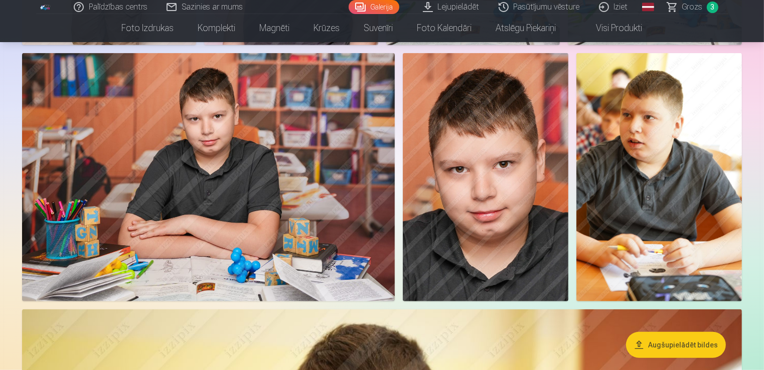
scroll to position [596, 0]
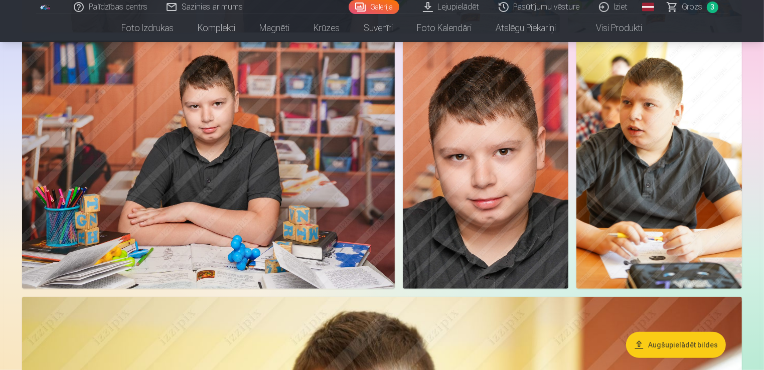
click at [660, 348] on button "Augšupielādēt bildes" at bounding box center [676, 345] width 100 height 26
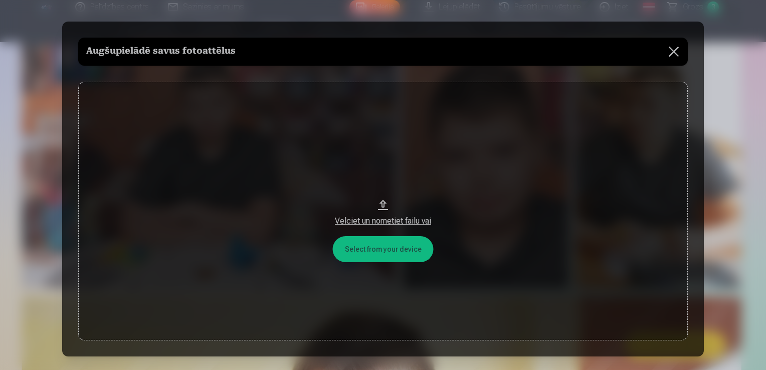
click at [398, 256] on button "Velciet un nometiet failu vai" at bounding box center [383, 211] width 610 height 259
click at [403, 225] on div "Velciet un nometiet failu vai" at bounding box center [383, 221] width 590 height 12
click at [670, 49] on button at bounding box center [674, 52] width 28 height 28
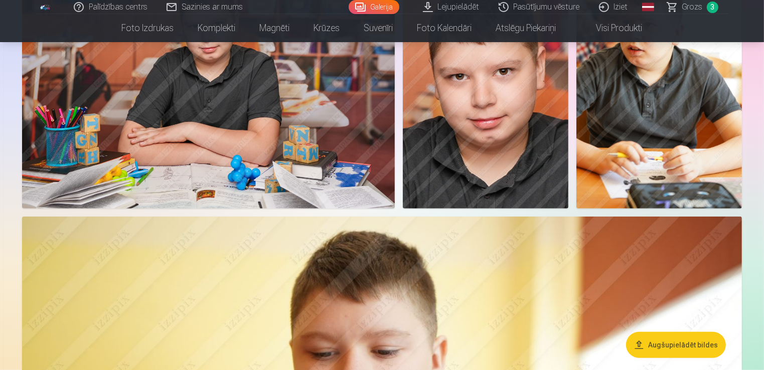
scroll to position [666, 0]
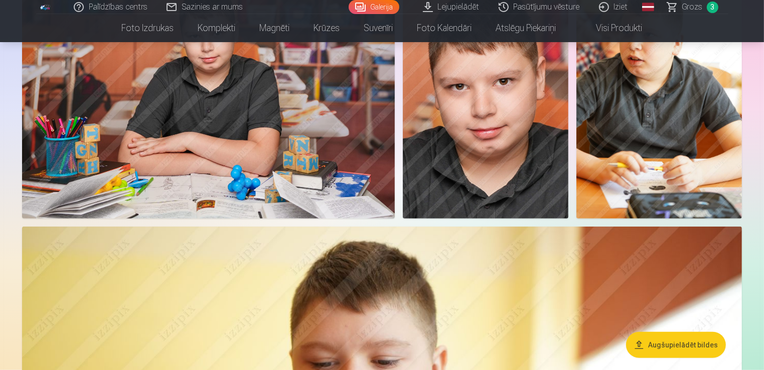
click at [461, 9] on link "Lejupielādēt" at bounding box center [452, 7] width 76 height 14
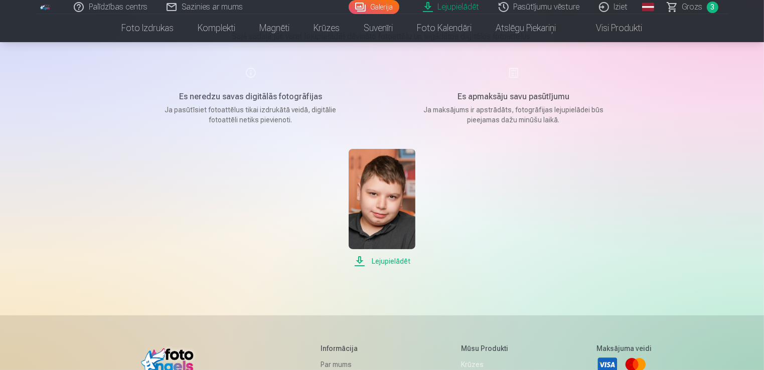
scroll to position [105, 0]
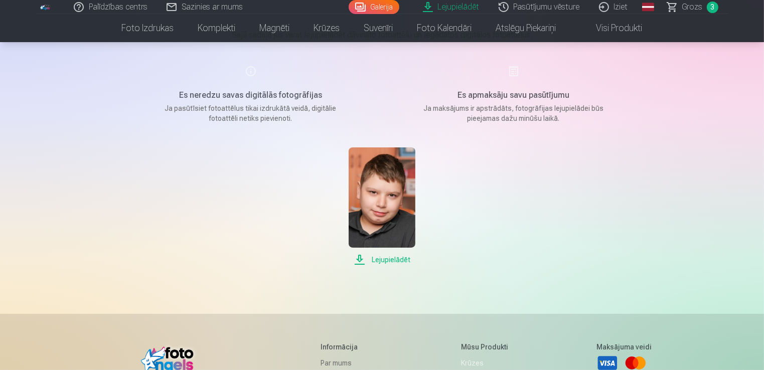
click at [386, 265] on span "Lejupielādēt" at bounding box center [382, 260] width 67 height 12
click at [665, 164] on div "Lejupielādēt Šajā sadaļā jūs varat lejupielādēt dāvināto fotoattēlu un iegādāto…" at bounding box center [382, 242] width 602 height 695
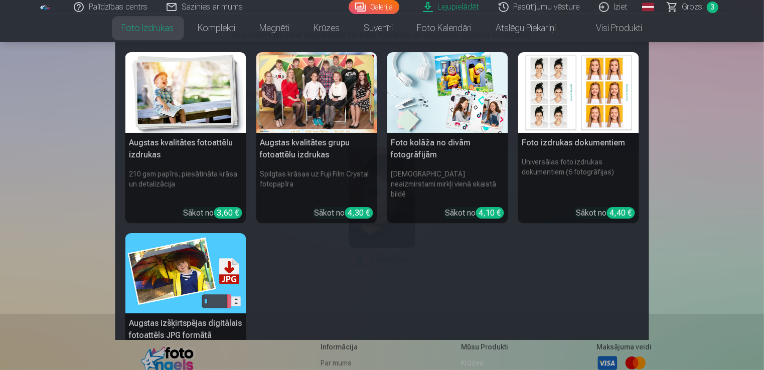
click at [128, 21] on link "Foto izdrukas" at bounding box center [148, 28] width 76 height 28
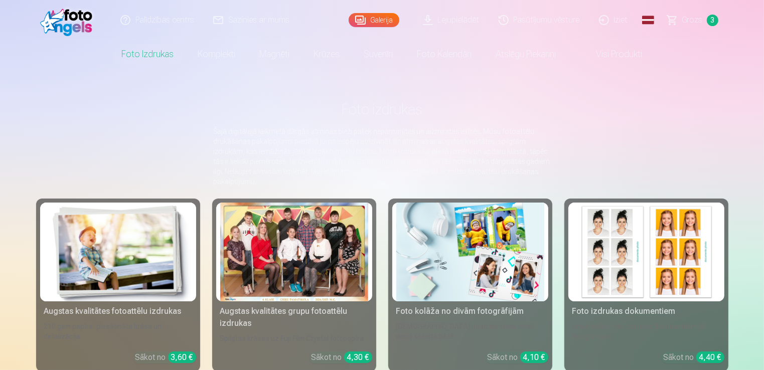
click at [613, 56] on link "Visi produkti" at bounding box center [611, 54] width 86 height 28
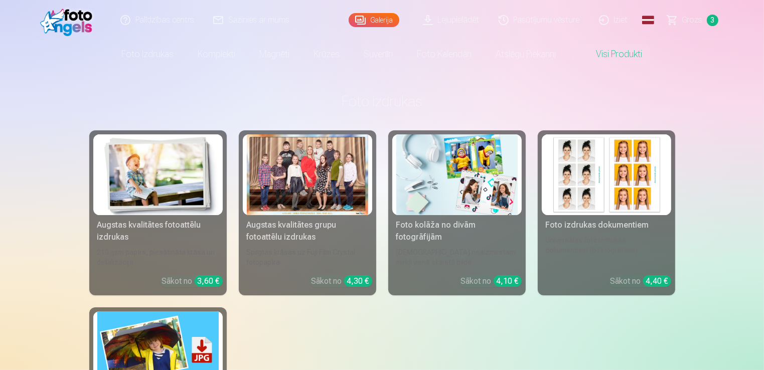
click at [72, 25] on img at bounding box center [69, 20] width 58 height 32
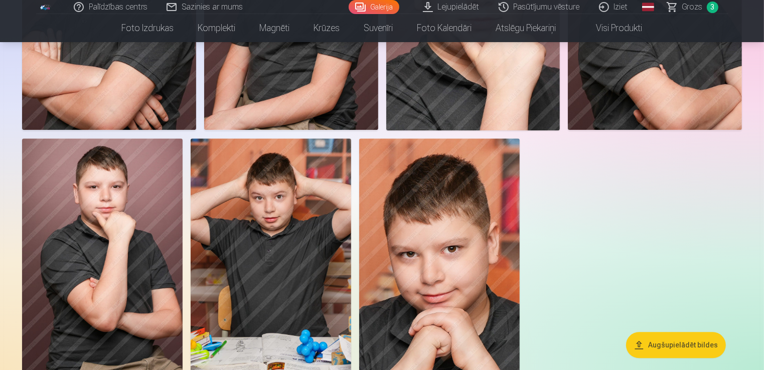
scroll to position [6153, 0]
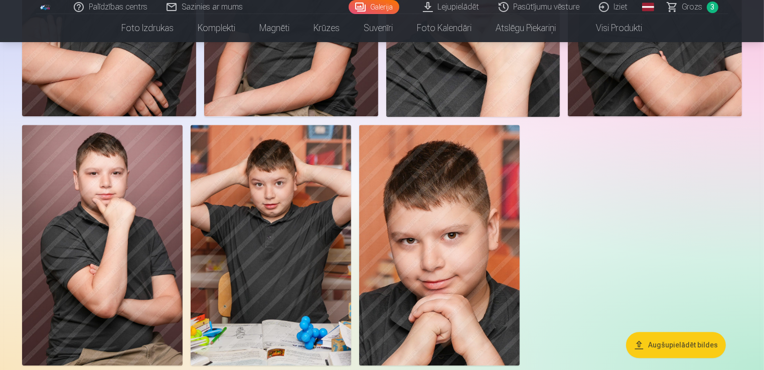
click at [453, 257] on img at bounding box center [439, 245] width 160 height 241
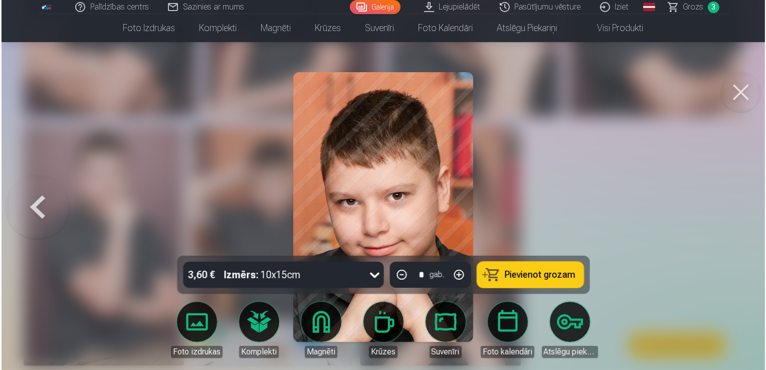
scroll to position [6173, 0]
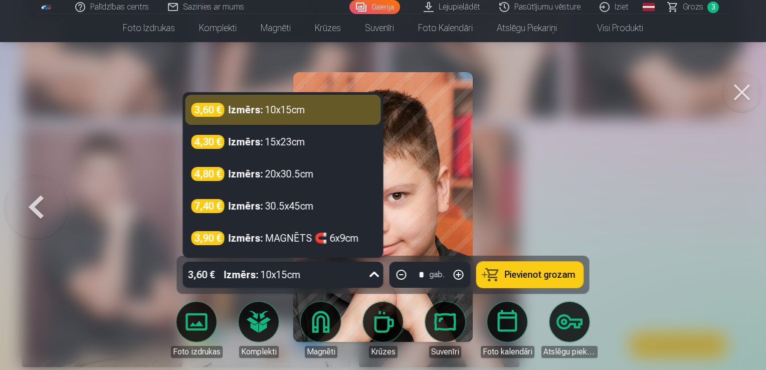
click at [360, 268] on div "3,60 € Izmērs : 10x15cm" at bounding box center [274, 275] width 182 height 26
click at [562, 174] on div at bounding box center [383, 185] width 766 height 370
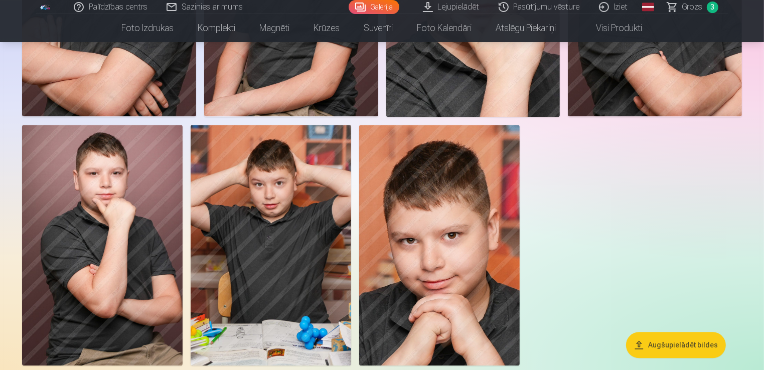
click at [451, 236] on img at bounding box center [439, 245] width 160 height 241
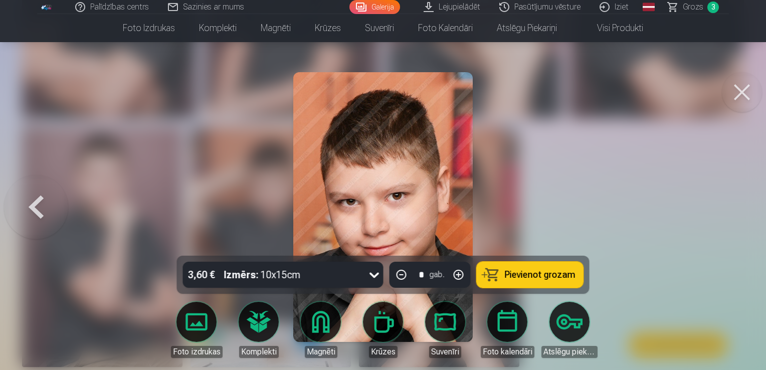
click at [509, 270] on span "Pievienot grozam" at bounding box center [540, 274] width 71 height 9
click at [742, 88] on button at bounding box center [742, 92] width 40 height 40
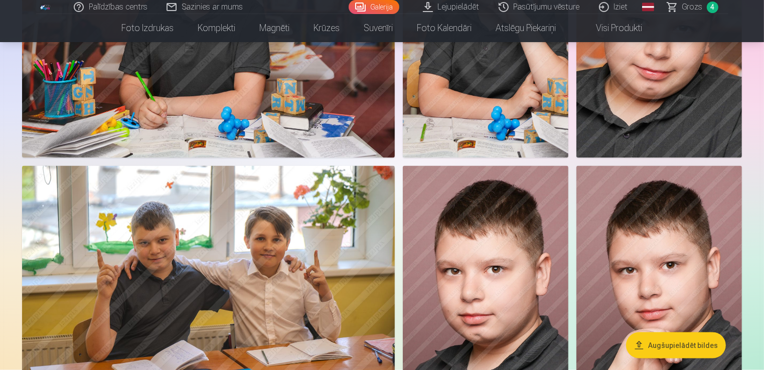
scroll to position [5310, 0]
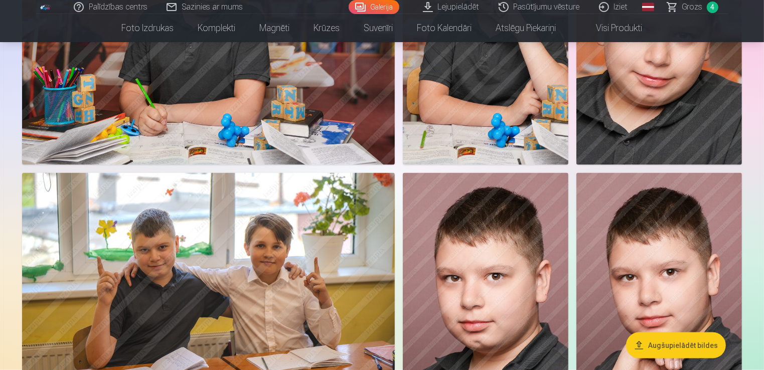
click at [230, 282] on img at bounding box center [208, 297] width 373 height 248
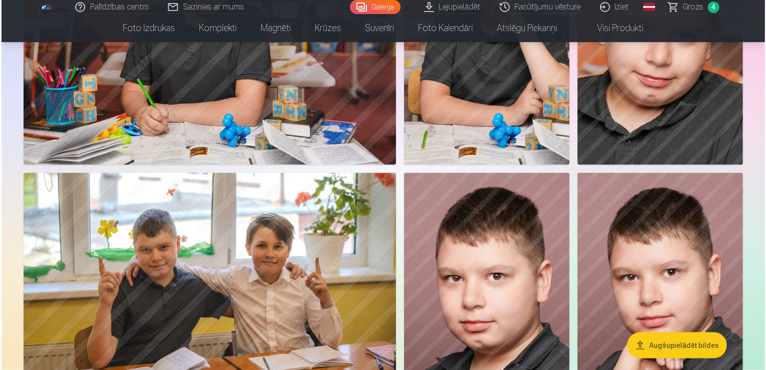
scroll to position [5328, 0]
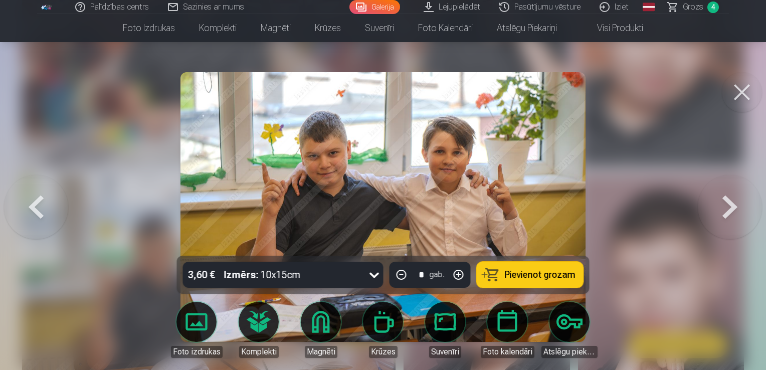
click at [541, 274] on span "Pievienot grozam" at bounding box center [540, 274] width 71 height 9
click at [754, 88] on button at bounding box center [742, 92] width 40 height 40
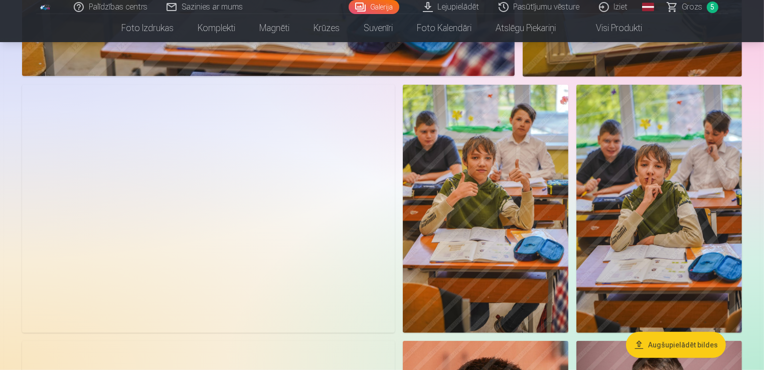
scroll to position [4362, 0]
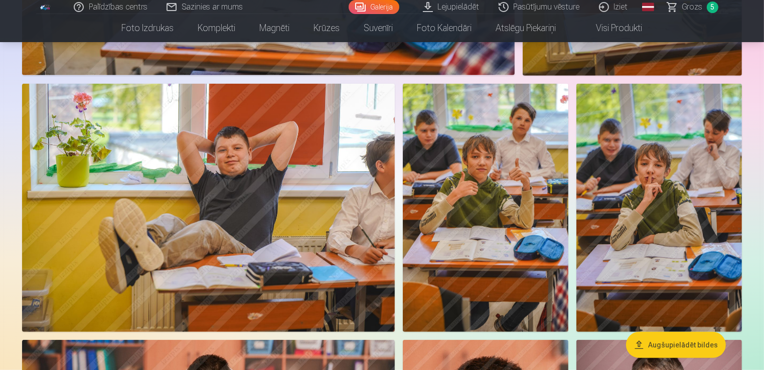
click at [195, 163] on img at bounding box center [208, 208] width 373 height 248
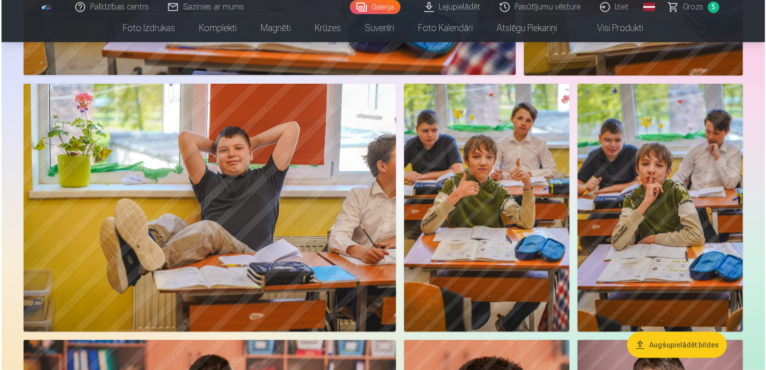
scroll to position [4375, 0]
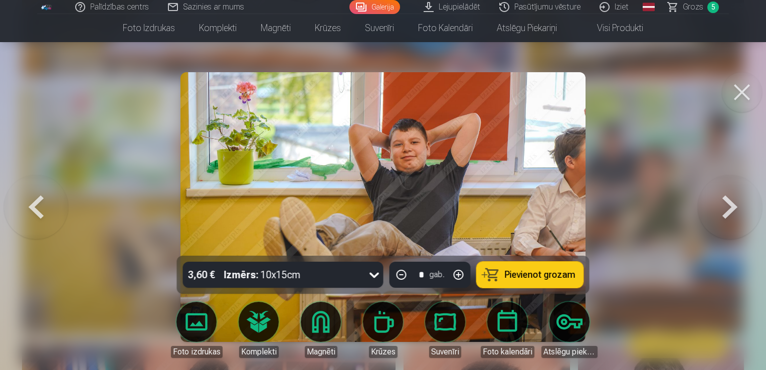
click at [551, 274] on span "Pievienot grozam" at bounding box center [540, 274] width 71 height 9
click at [746, 108] on button at bounding box center [742, 92] width 40 height 40
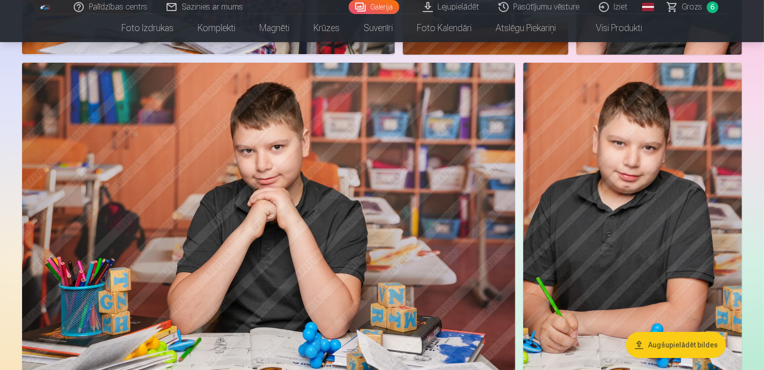
scroll to position [3711, 0]
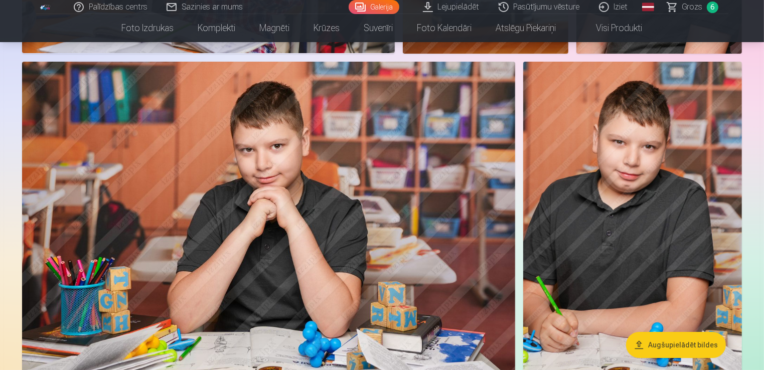
click at [315, 226] on img at bounding box center [268, 226] width 493 height 328
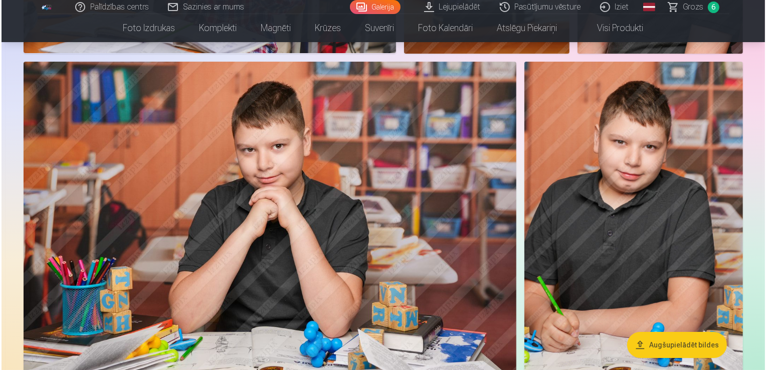
scroll to position [3722, 0]
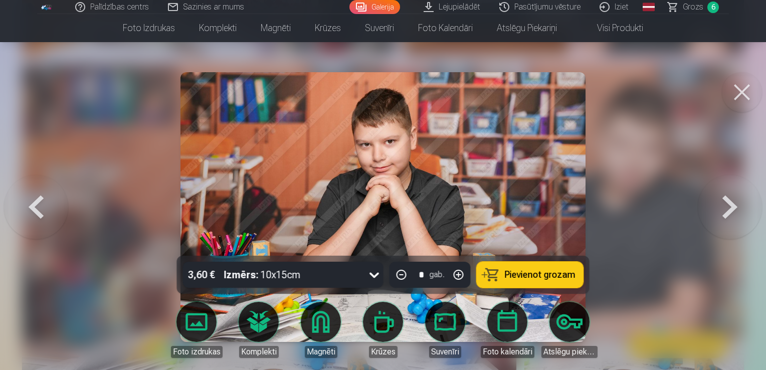
click at [511, 273] on span "Pievienot grozam" at bounding box center [540, 274] width 71 height 9
click at [745, 107] on button at bounding box center [742, 92] width 40 height 40
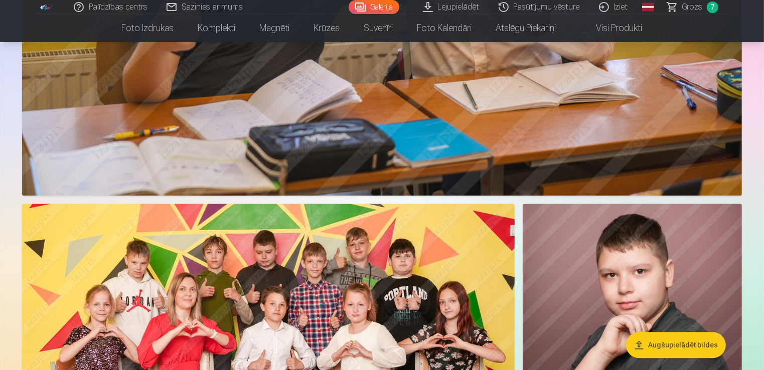
scroll to position [2150, 0]
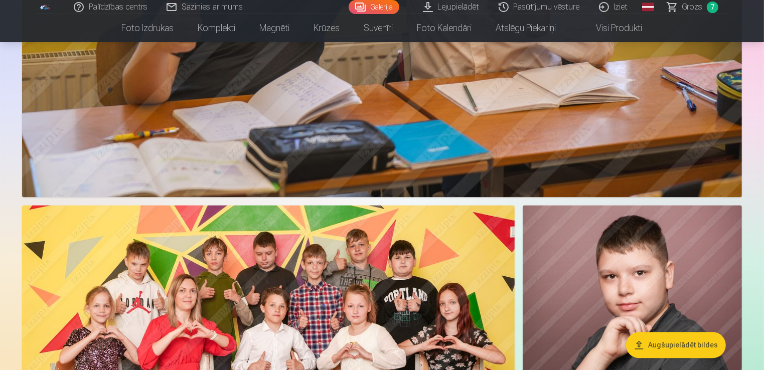
click at [690, 9] on span "Grozs" at bounding box center [692, 7] width 21 height 12
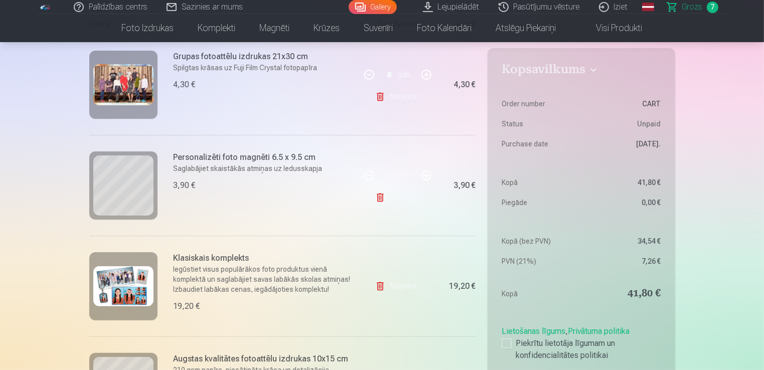
scroll to position [214, 0]
click at [407, 195] on link "Noņemt" at bounding box center [398, 197] width 46 height 20
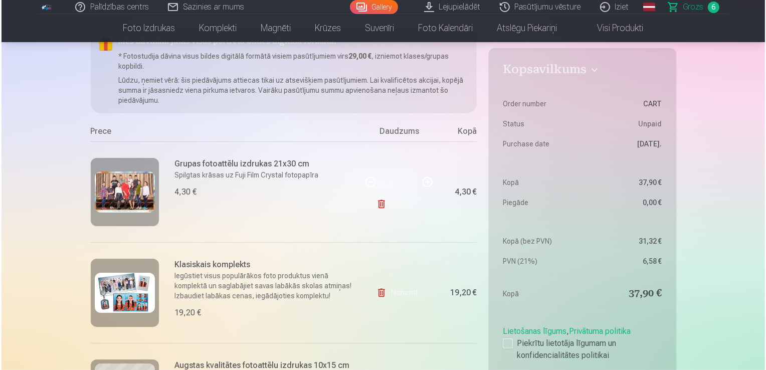
scroll to position [104, 0]
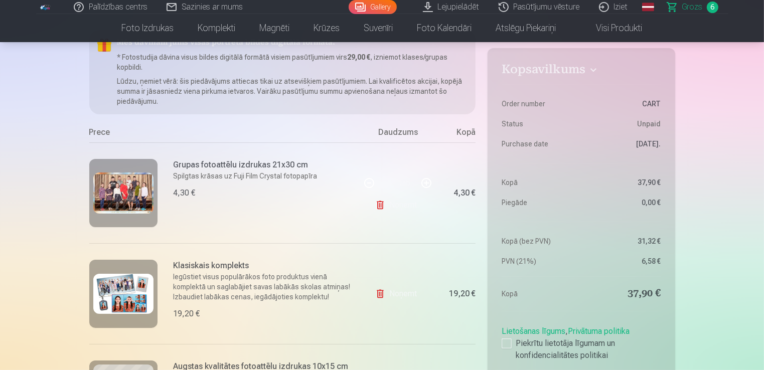
click at [411, 208] on link "Noņemt" at bounding box center [398, 205] width 46 height 20
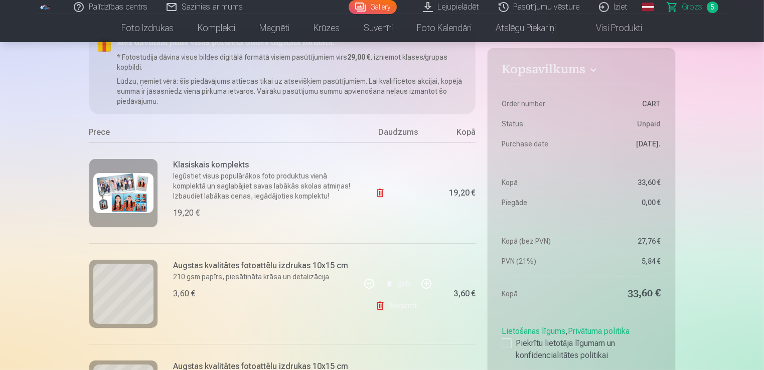
click at [119, 174] on img at bounding box center [123, 193] width 60 height 40
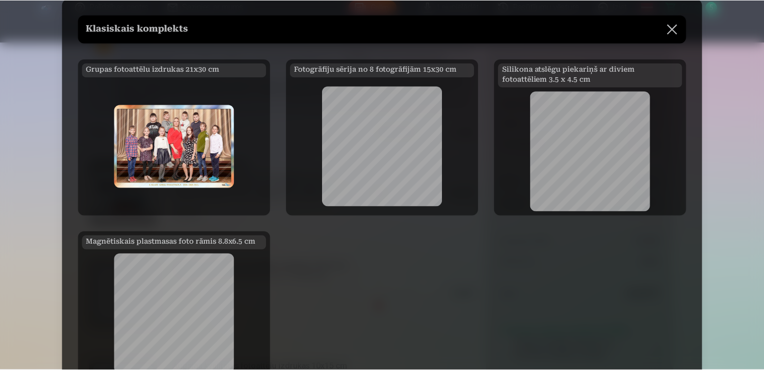
scroll to position [22, 0]
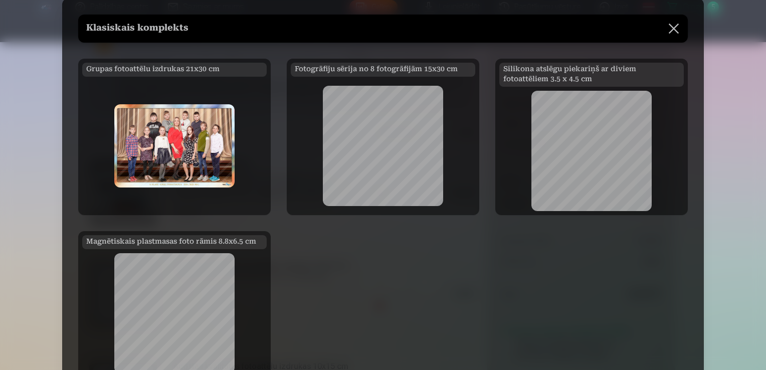
click at [677, 26] on button at bounding box center [674, 29] width 28 height 28
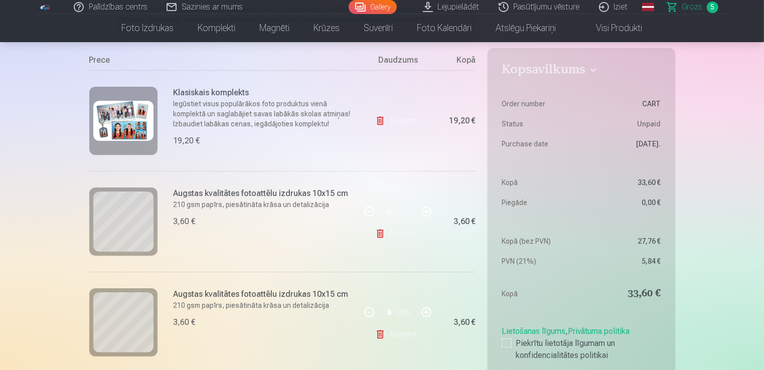
scroll to position [179, 0]
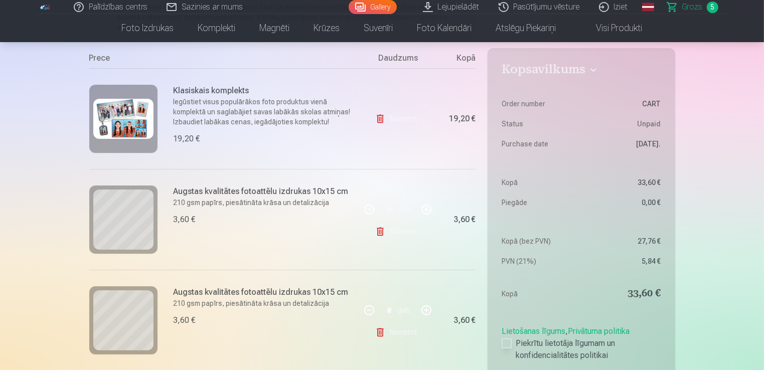
click at [509, 342] on div at bounding box center [506, 343] width 10 height 10
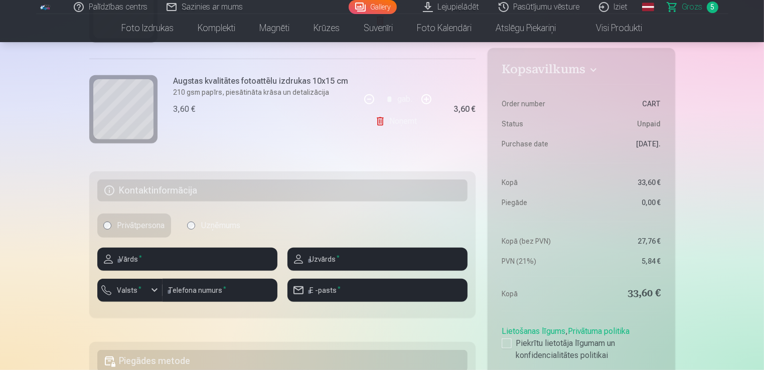
scroll to position [598, 0]
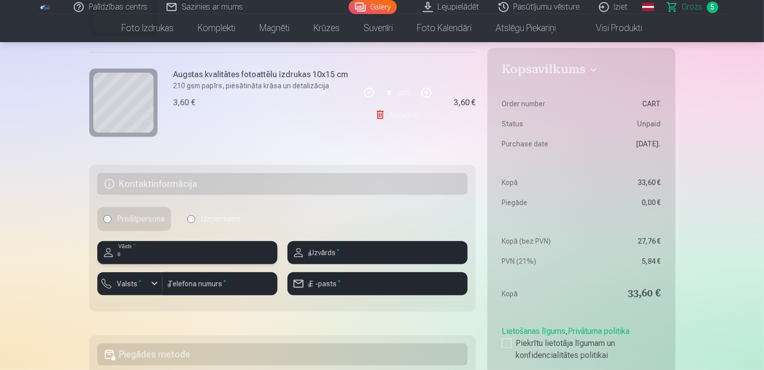
click at [240, 258] on input "text" at bounding box center [187, 252] width 180 height 23
type input "********"
type input "****"
click at [226, 284] on input "number" at bounding box center [219, 283] width 115 height 23
type input "********"
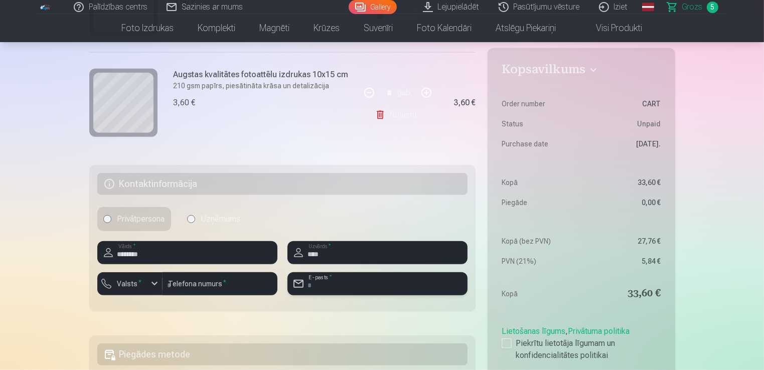
click at [364, 279] on input "email" at bounding box center [377, 283] width 180 height 23
type input "**********"
click at [373, 307] on fieldset "**********" at bounding box center [282, 238] width 387 height 146
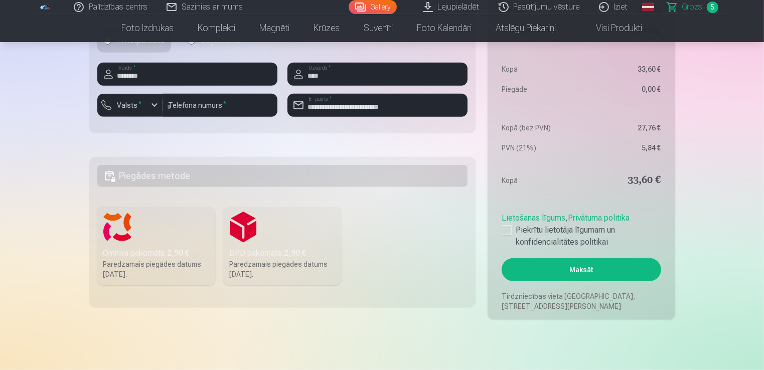
scroll to position [778, 0]
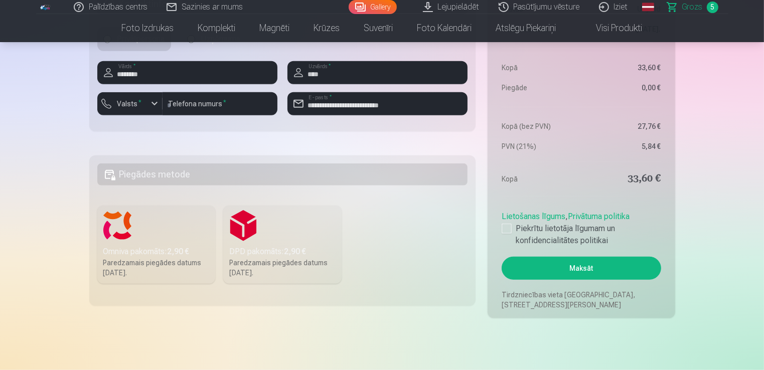
click at [170, 223] on label "Omniva pakomāts : 2,90 € Paredzamais piegādes datums 6.09.2025." at bounding box center [156, 245] width 118 height 78
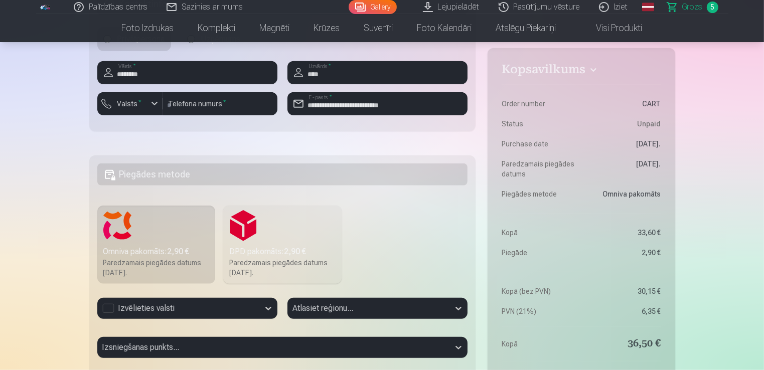
scroll to position [799, 0]
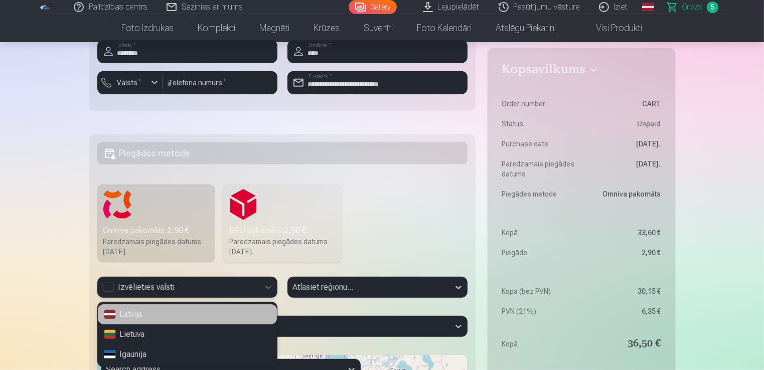
click at [221, 298] on div "3 results available. Use Up and Down to choose options, press Enter to select t…" at bounding box center [187, 287] width 180 height 21
click at [221, 308] on div "Latvija" at bounding box center [187, 314] width 179 height 20
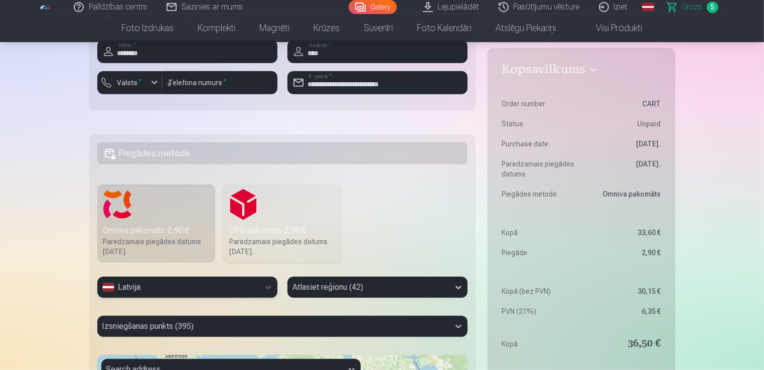
click at [353, 283] on div "Atlasiet reģionu (42)" at bounding box center [377, 287] width 180 height 21
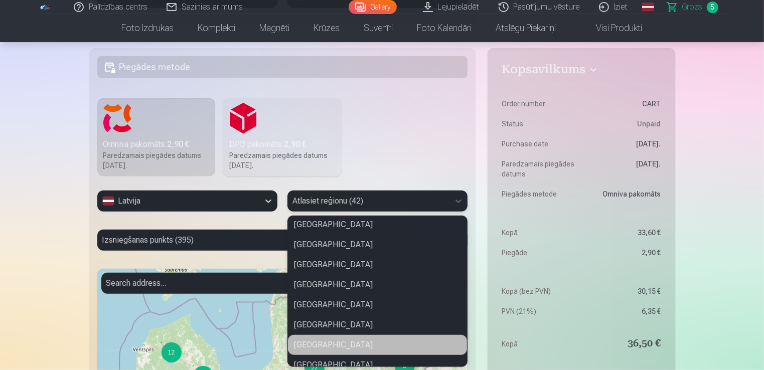
scroll to position [324, 0]
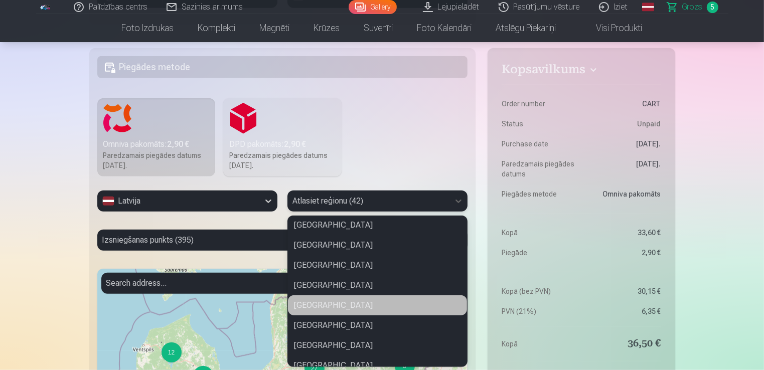
click at [342, 302] on div "Bauskas novads" at bounding box center [377, 305] width 179 height 20
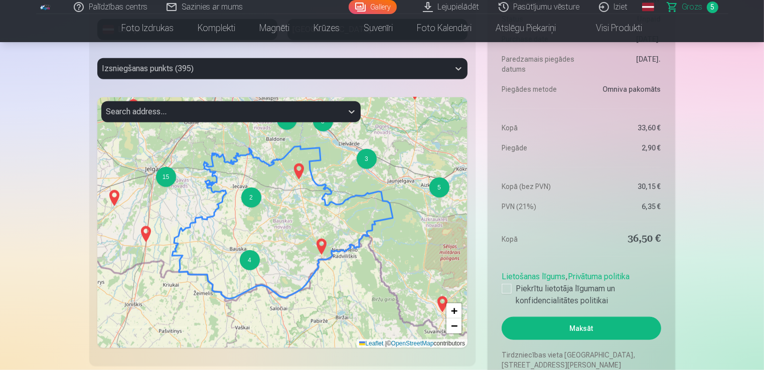
scroll to position [1060, 0]
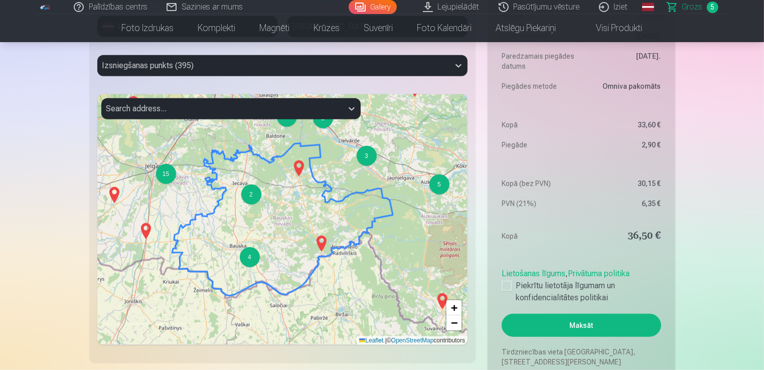
click at [271, 63] on div at bounding box center [273, 66] width 342 height 14
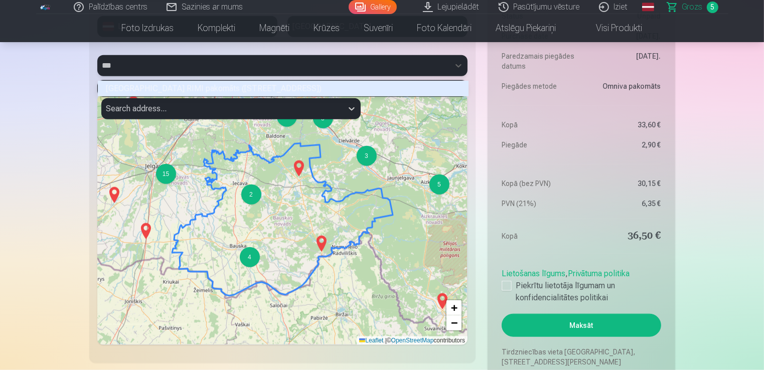
scroll to position [13, 367]
type input "********"
click at [255, 260] on div "4" at bounding box center [250, 257] width 20 height 20
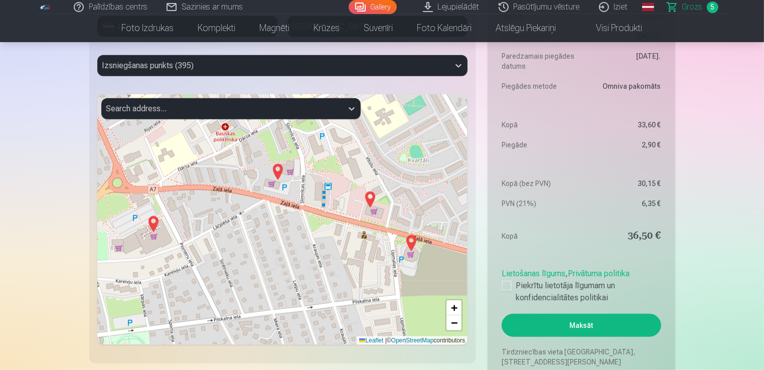
click at [154, 223] on img at bounding box center [153, 224] width 16 height 24
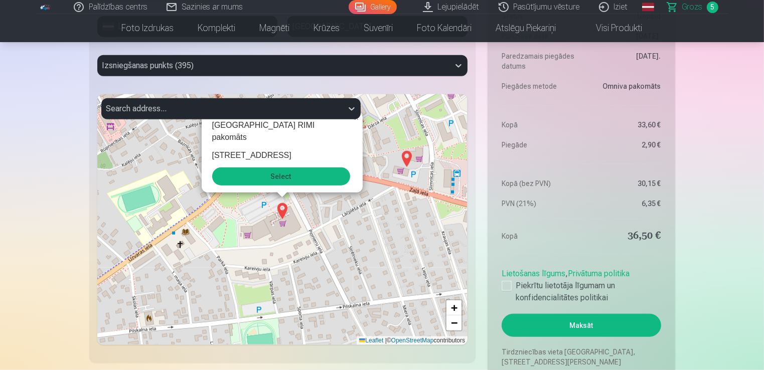
click at [274, 182] on button "Select" at bounding box center [281, 176] width 138 height 18
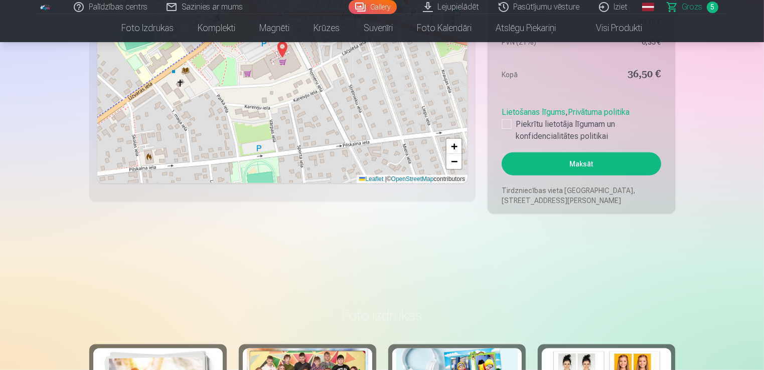
scroll to position [1231, 0]
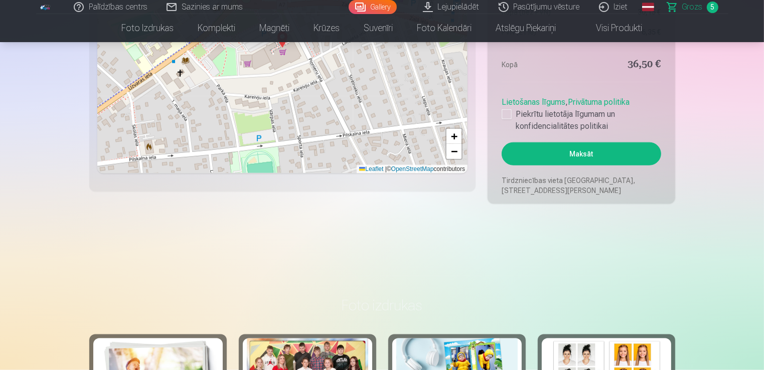
click at [612, 149] on button "Maksāt" at bounding box center [580, 153] width 159 height 23
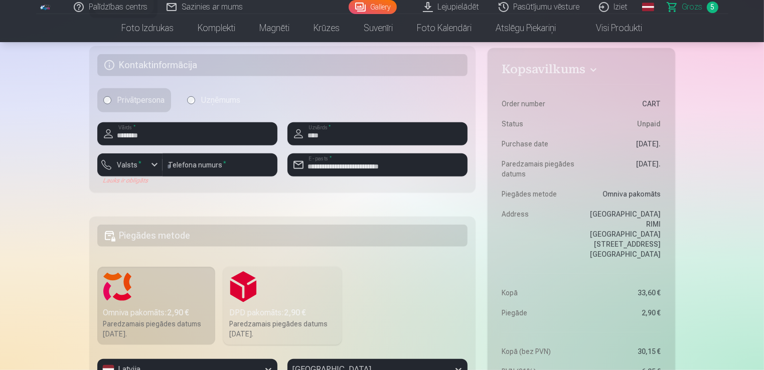
scroll to position [727, 0]
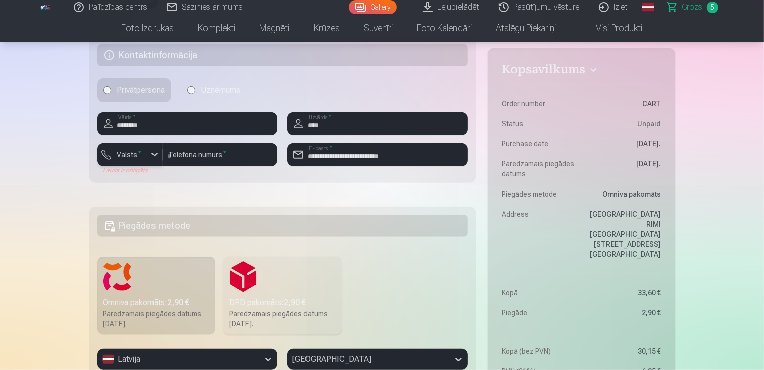
click at [131, 156] on label "Valsts *" at bounding box center [129, 155] width 33 height 10
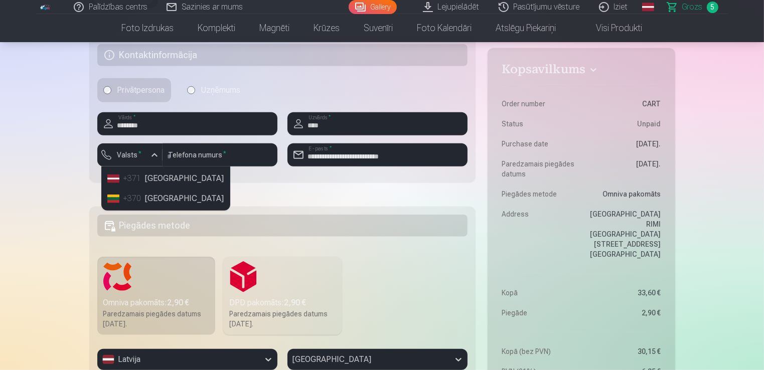
click at [145, 174] on li "+371 Latvia" at bounding box center [165, 178] width 125 height 20
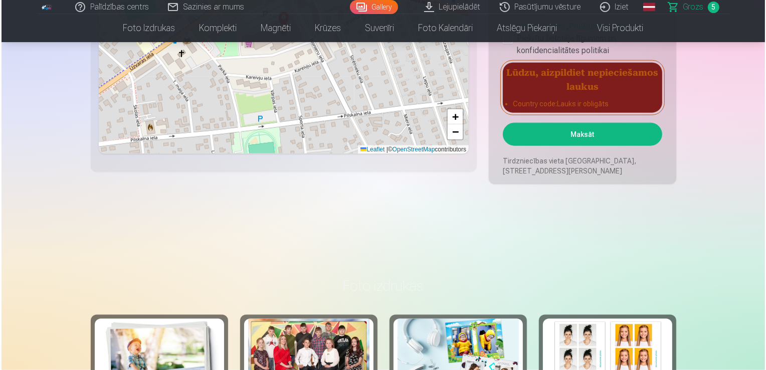
scroll to position [1276, 0]
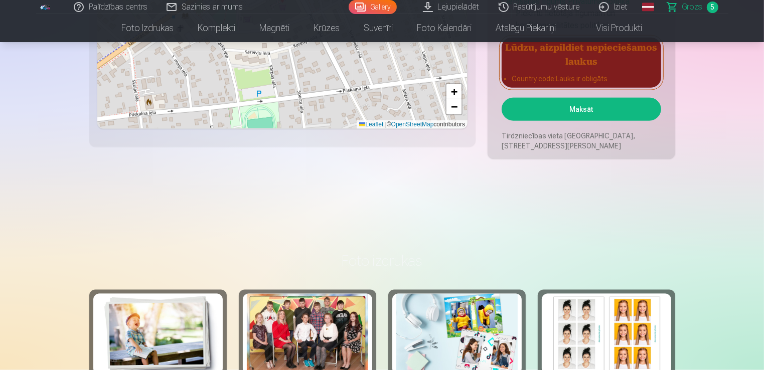
click at [623, 112] on button "Maksāt" at bounding box center [580, 109] width 159 height 23
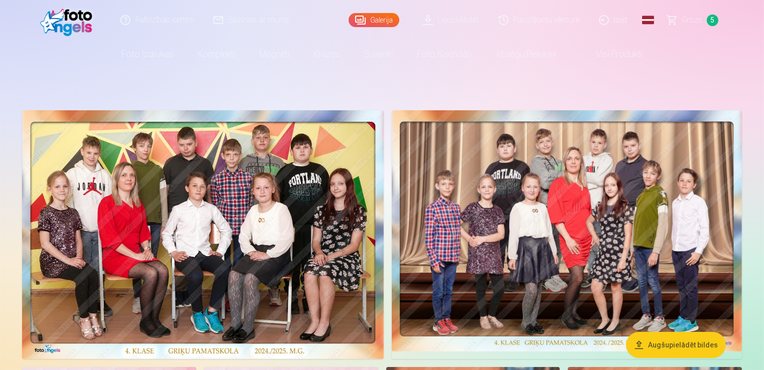
click at [686, 23] on span "Grozs" at bounding box center [692, 20] width 21 height 12
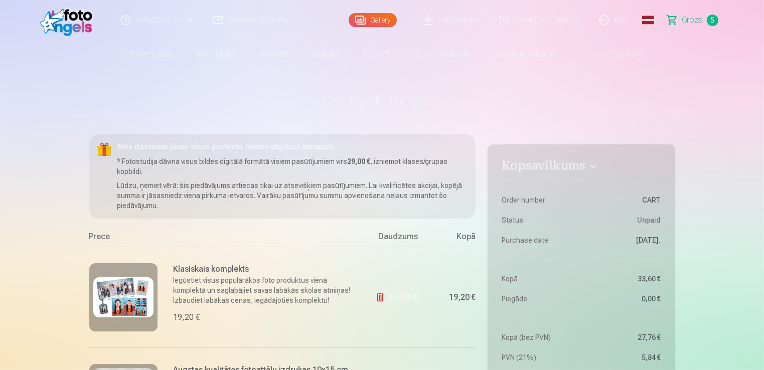
click at [540, 22] on link "Pasūtījumu vēsture" at bounding box center [539, 20] width 100 height 40
